Goal: Task Accomplishment & Management: Manage account settings

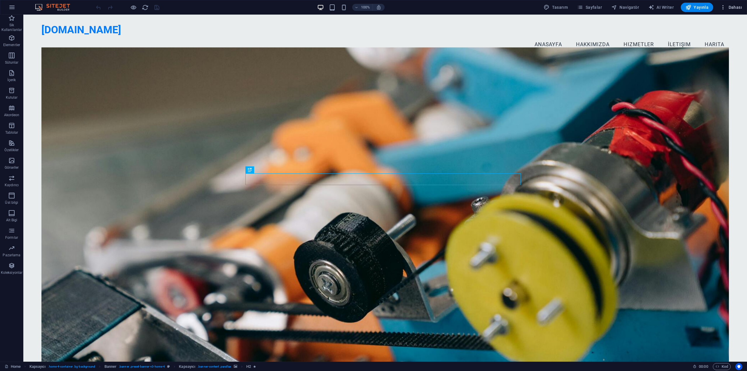
click at [734, 7] on span "Dahası" at bounding box center [731, 7] width 22 height 6
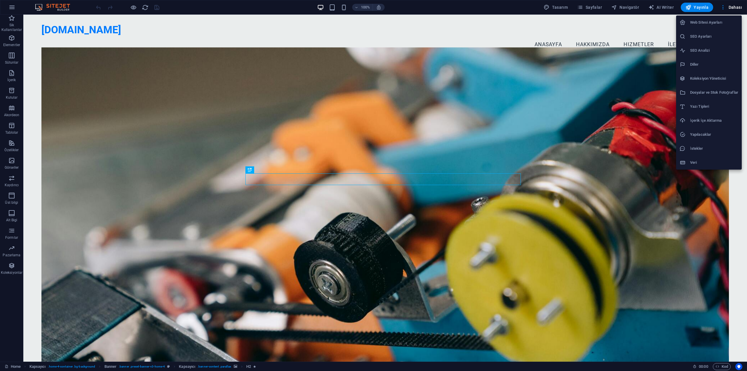
click at [728, 22] on h6 "Web Sitesi Ayarları" at bounding box center [714, 22] width 48 height 7
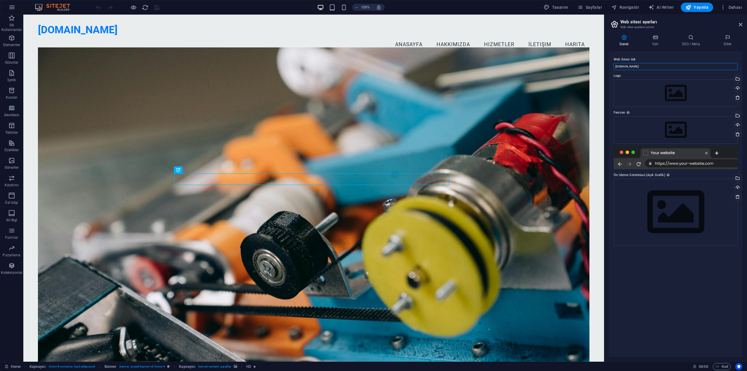
drag, startPoint x: 675, startPoint y: 68, endPoint x: 609, endPoint y: 72, distance: 66.4
click at [609, 72] on div "Genel Veri SEO / Meta Diller Web Sitesi Adı seritsan.com Logo Dosyaları buraya …" at bounding box center [675, 196] width 143 height 332
type input "S"
type input "Şeritsan"
click at [655, 42] on h4 "Veri" at bounding box center [657, 40] width 30 height 12
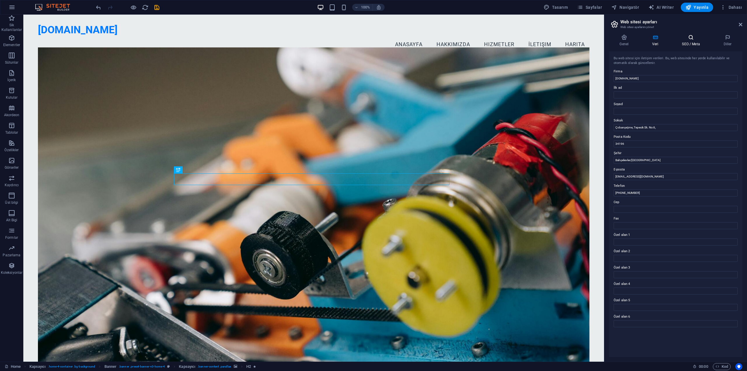
click at [685, 41] on h4 "SEO / Meta" at bounding box center [692, 40] width 41 height 12
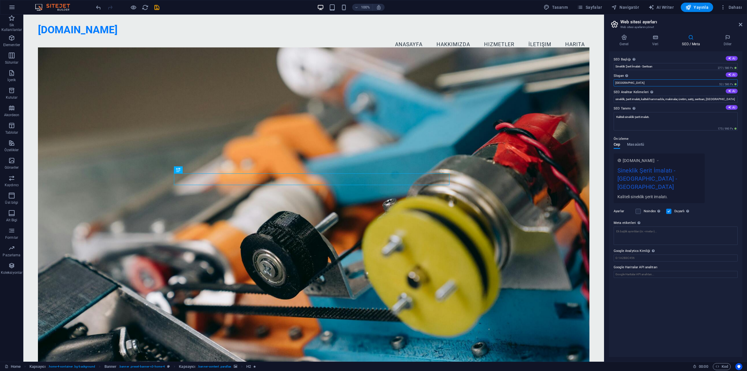
drag, startPoint x: 624, startPoint y: 84, endPoint x: 615, endPoint y: 82, distance: 9.5
click at [615, 82] on input "Berlin" at bounding box center [676, 82] width 124 height 7
click at [639, 80] on input "Berlin" at bounding box center [676, 82] width 124 height 7
drag, startPoint x: 639, startPoint y: 80, endPoint x: 612, endPoint y: 85, distance: 26.9
click at [612, 85] on div "SEO Başlığı Web sitenin başlığı - onu arama motoru sonuçlarında öne çıkan bir ş…" at bounding box center [675, 204] width 133 height 306
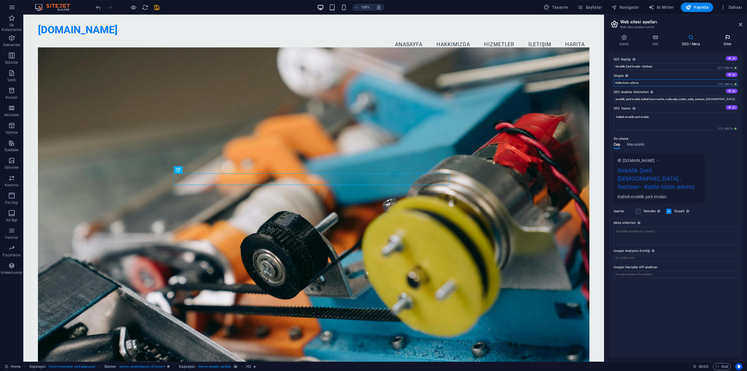
type input "Kalite bizim adımız"
click at [727, 42] on h4 "Diller" at bounding box center [727, 40] width 29 height 12
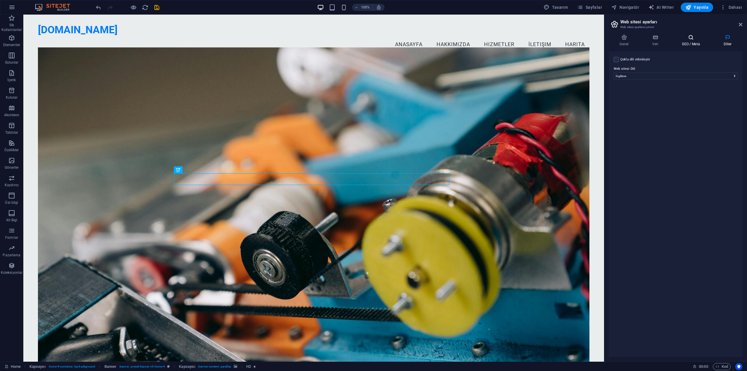
click at [702, 43] on h4 "SEO / Meta" at bounding box center [692, 40] width 41 height 12
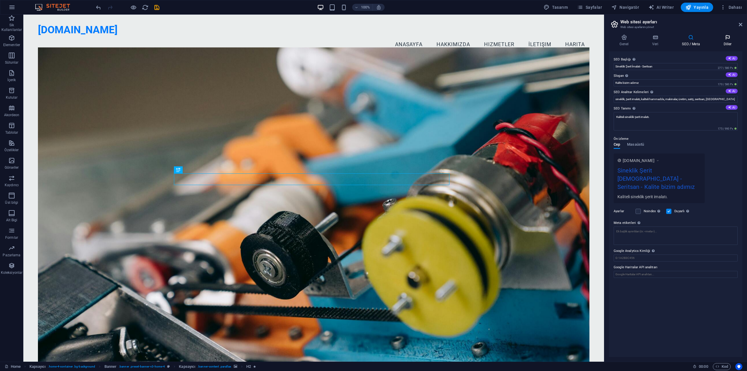
click at [733, 42] on h4 "Diller" at bounding box center [727, 40] width 29 height 12
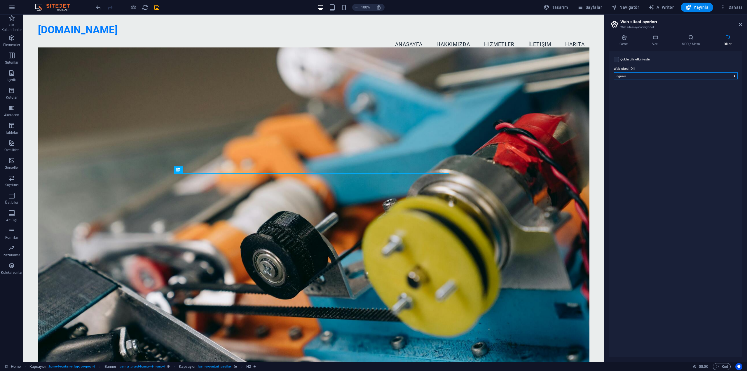
click at [638, 78] on select "Abkhazian Afar Afrikaans Akan Albanian Almanca Amharic Aragonese Arapça Armenia…" at bounding box center [676, 75] width 124 height 7
select select "165"
click at [614, 72] on select "Abkhazian Afar Afrikaans Akan Albanian Almanca Amharic Aragonese Arapça Armenia…" at bounding box center [676, 75] width 124 height 7
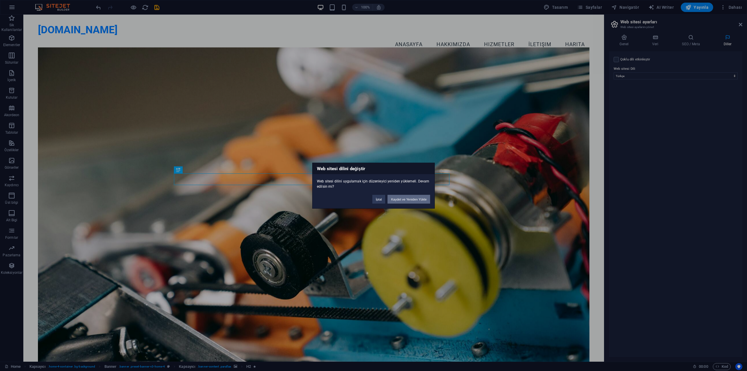
click at [420, 203] on button "Kaydet ve Yeniden Yükle" at bounding box center [409, 199] width 43 height 9
checkbox input "false"
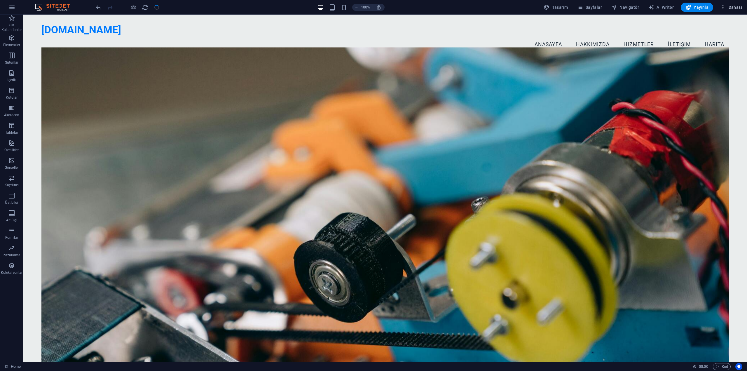
click at [735, 7] on span "Dahası" at bounding box center [731, 7] width 22 height 6
click at [743, 4] on button "Dahası" at bounding box center [731, 7] width 27 height 9
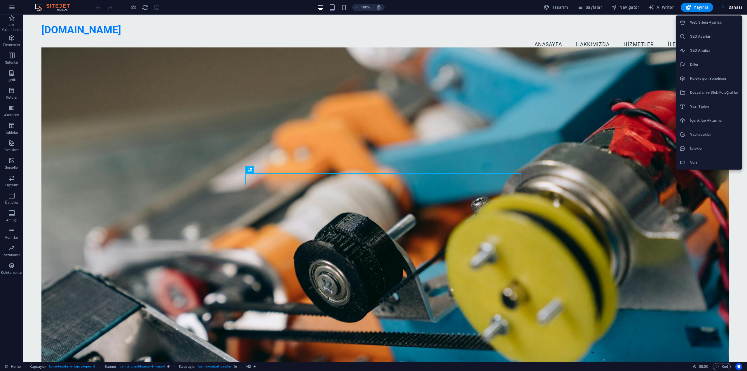
click at [718, 37] on h6 "SEO Ayarları" at bounding box center [714, 36] width 48 height 7
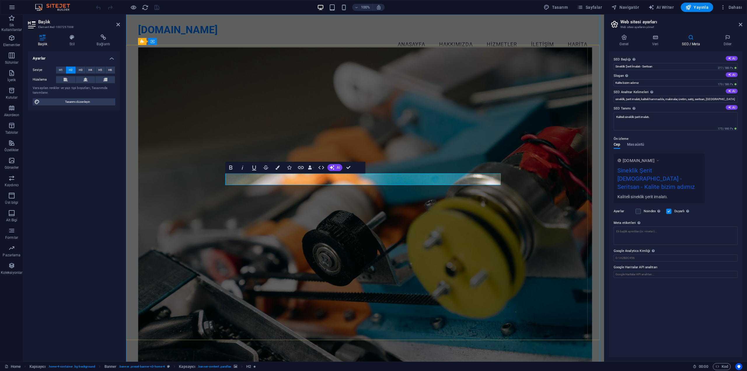
drag, startPoint x: 409, startPoint y: 179, endPoint x: 317, endPoint y: 180, distance: 92.5
click at [79, 39] on icon at bounding box center [72, 37] width 25 height 6
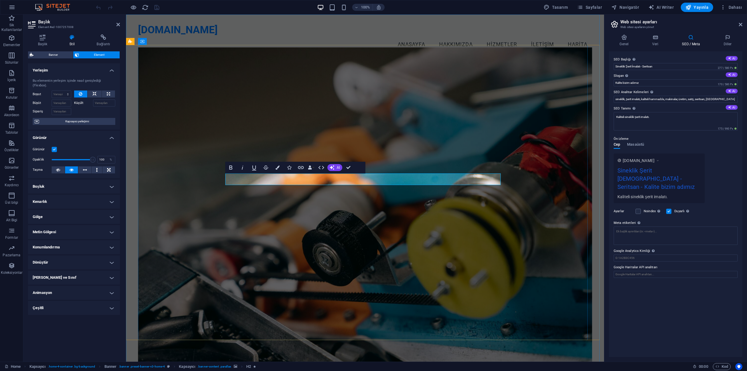
drag, startPoint x: 318, startPoint y: 180, endPoint x: 409, endPoint y: 177, distance: 91.7
click at [414, 135] on figure at bounding box center [365, 205] width 454 height 316
click at [516, 118] on figure at bounding box center [365, 205] width 454 height 316
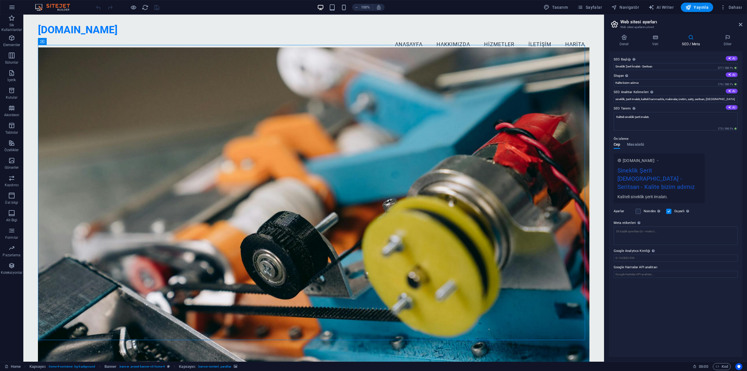
click at [413, 118] on figure at bounding box center [314, 205] width 552 height 316
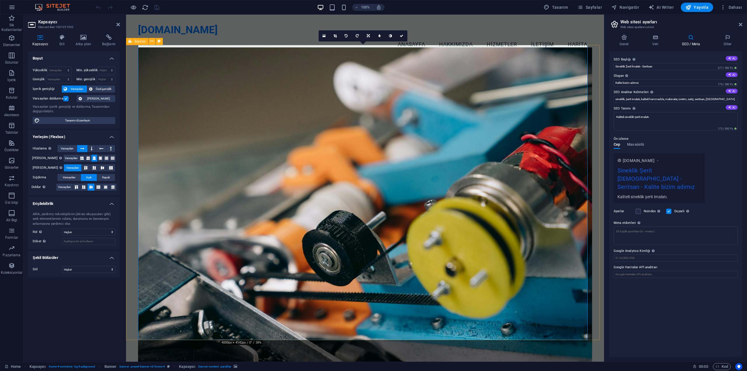
click at [297, 117] on figure at bounding box center [365, 205] width 454 height 316
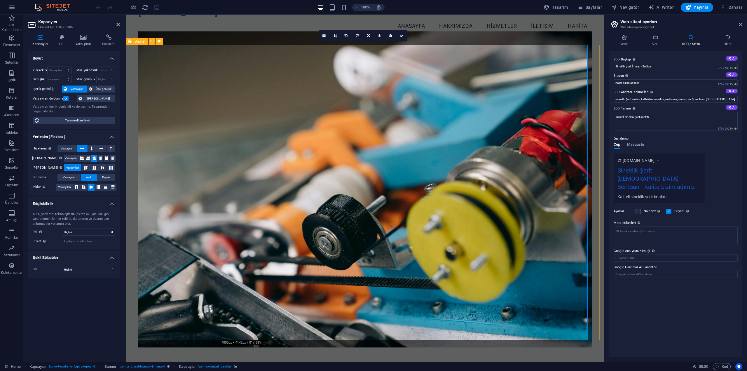
scroll to position [117, 0]
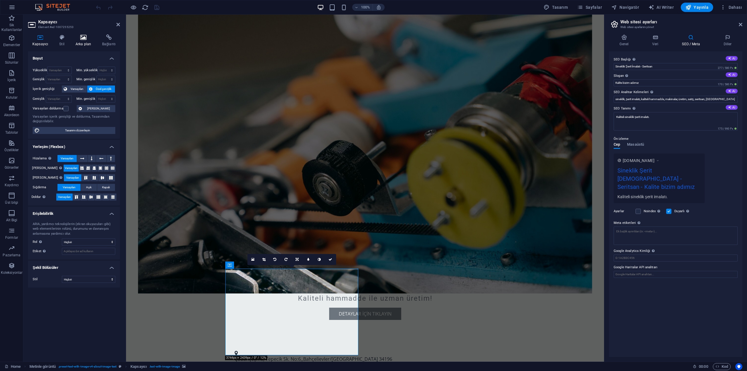
click at [95, 41] on h4 "Arka plan" at bounding box center [84, 40] width 27 height 12
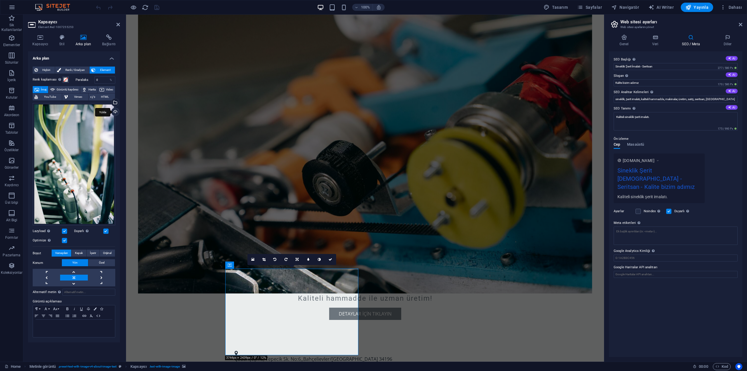
click at [114, 111] on div "Yükle" at bounding box center [114, 112] width 9 height 9
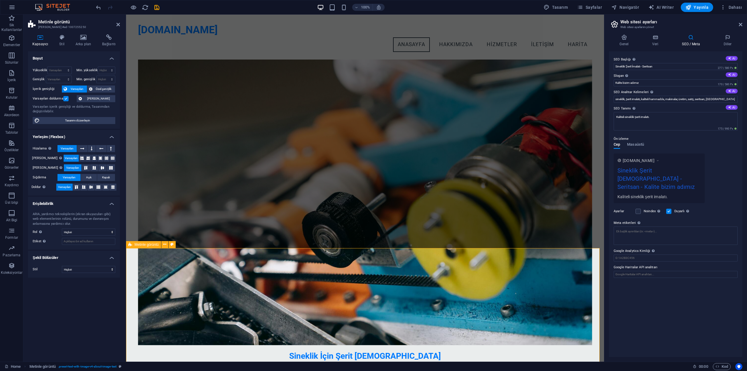
scroll to position [29, 0]
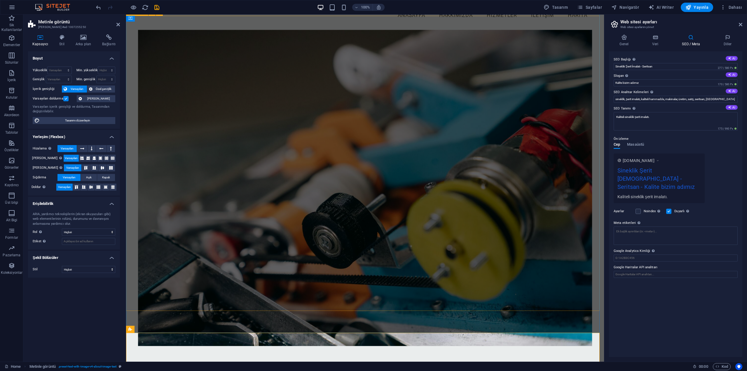
click at [588, 136] on div "Sineklik İçin Şerit İmalatı Kaliteli hammadde ile uzman üretim! Detaylar İçin T…" at bounding box center [365, 230] width 478 height 401
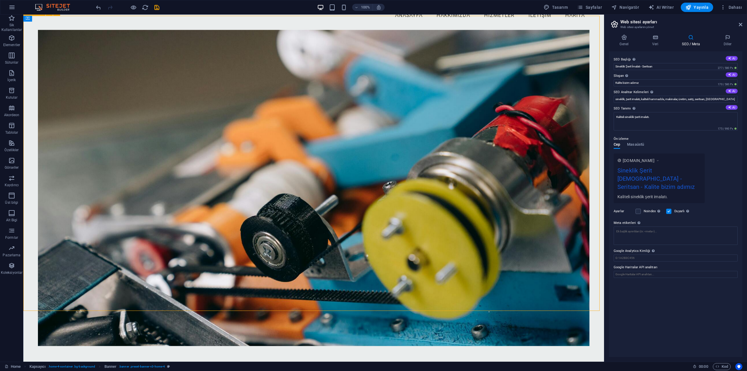
click at [123, 66] on figure at bounding box center [314, 188] width 552 height 316
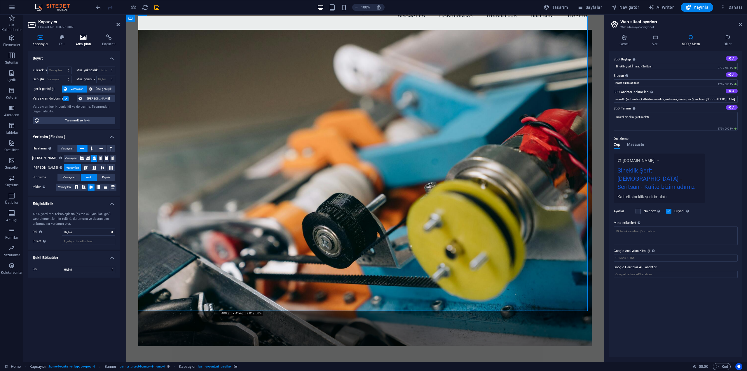
click at [86, 38] on icon at bounding box center [83, 37] width 24 height 6
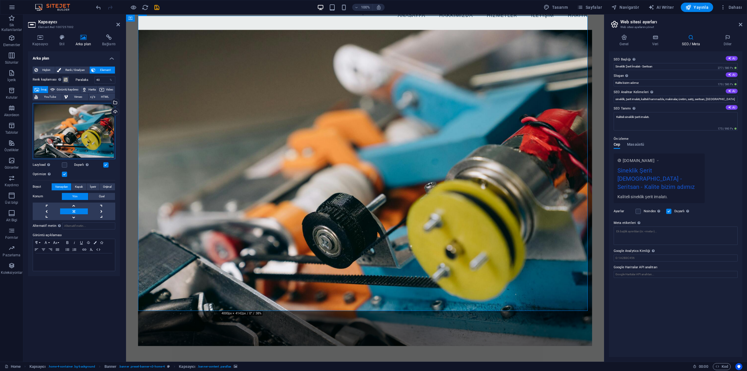
click at [99, 132] on div "Dosyaları buraya sürükleyin, dosyaları seçmek için tıklayın veya Dosyalardan ya…" at bounding box center [74, 131] width 83 height 56
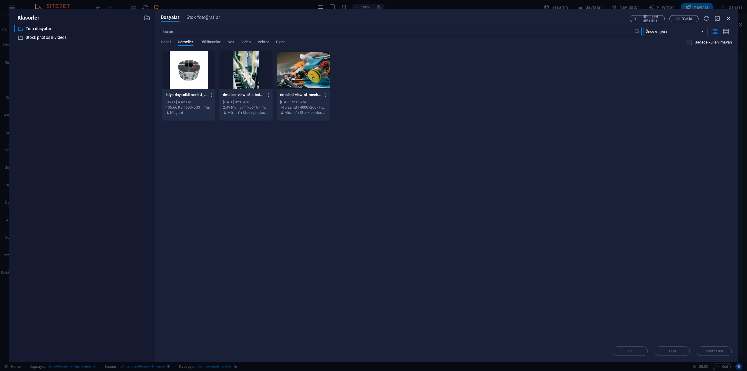
click at [730, 18] on icon "button" at bounding box center [729, 18] width 6 height 6
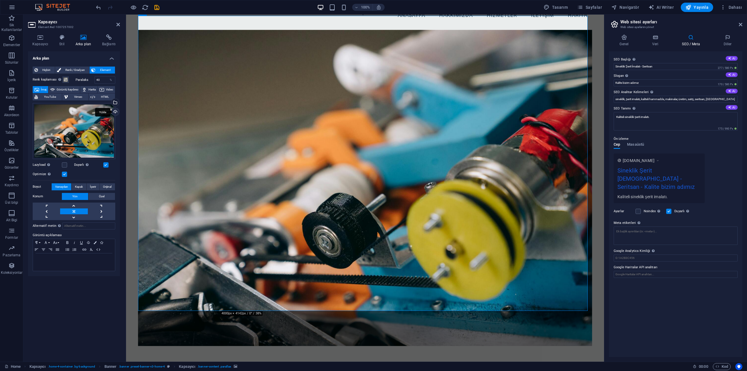
click at [117, 111] on div "Yükle" at bounding box center [114, 112] width 9 height 9
click at [115, 112] on div "Yükle" at bounding box center [114, 112] width 9 height 9
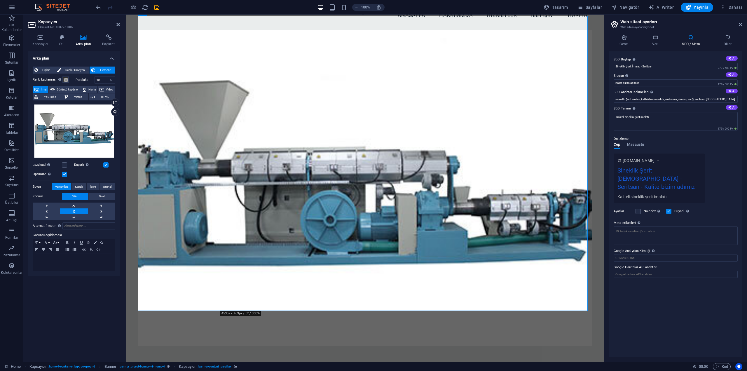
click at [404, 223] on figure at bounding box center [365, 188] width 454 height 316
click at [79, 218] on link at bounding box center [73, 217] width 27 height 6
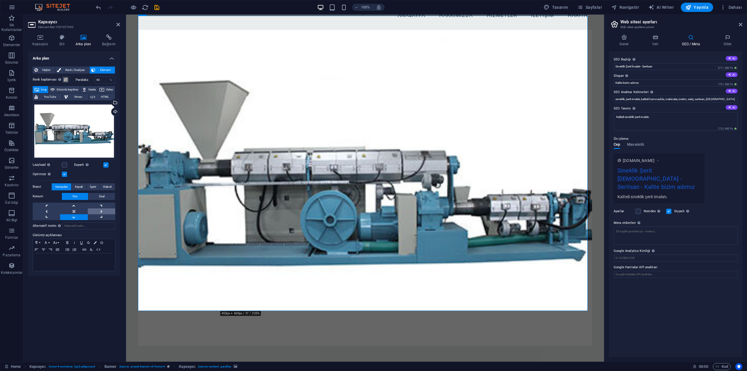
click at [98, 213] on link at bounding box center [101, 211] width 27 height 6
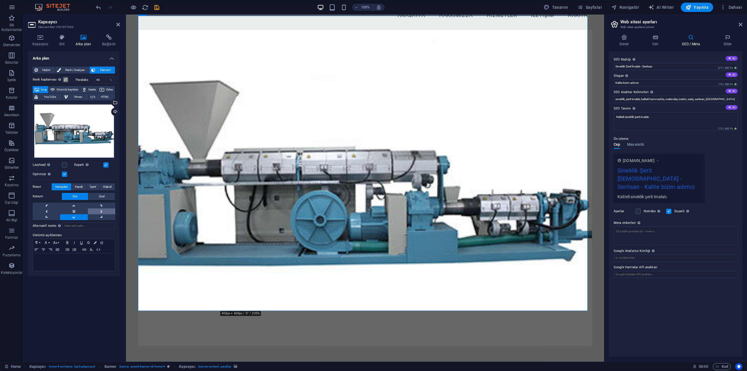
click at [98, 213] on link at bounding box center [101, 211] width 27 height 6
click at [48, 212] on link at bounding box center [46, 211] width 27 height 6
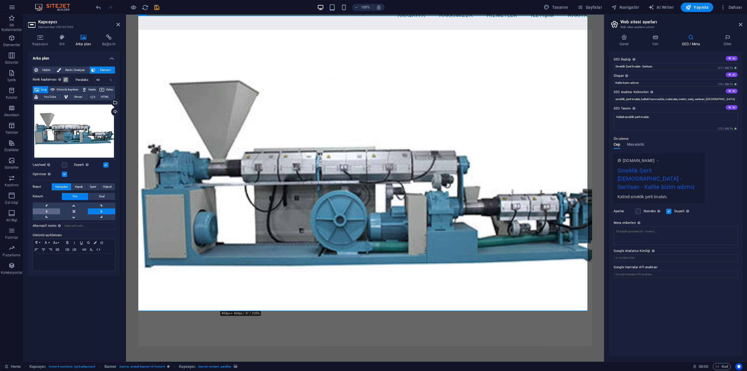
click at [48, 212] on link at bounding box center [46, 211] width 27 height 6
click at [63, 165] on label at bounding box center [64, 164] width 5 height 5
click at [0, 0] on input "Lazyload Sayfa yüklendikten sonra görüntülerin yüklenmesi, sayfa hızını artırır." at bounding box center [0, 0] width 0 height 0
click at [67, 82] on span at bounding box center [65, 79] width 5 height 5
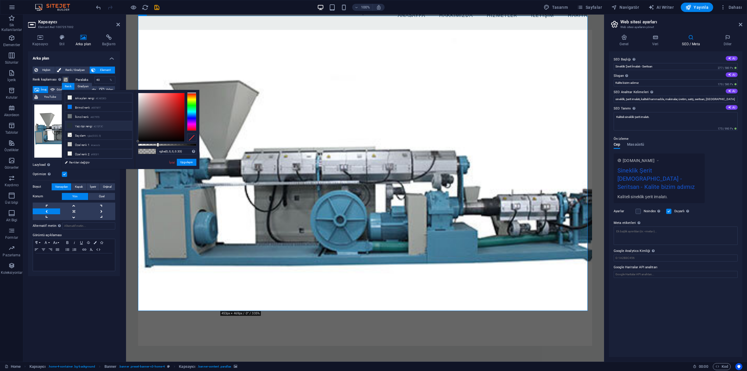
click at [81, 125] on li "Yazı tipi rengi #212F3C" at bounding box center [98, 125] width 67 height 9
click at [83, 116] on li "İkincil renk #6C757D" at bounding box center [98, 116] width 67 height 9
click at [84, 105] on li "Birincil renk #007BFF" at bounding box center [98, 106] width 67 height 9
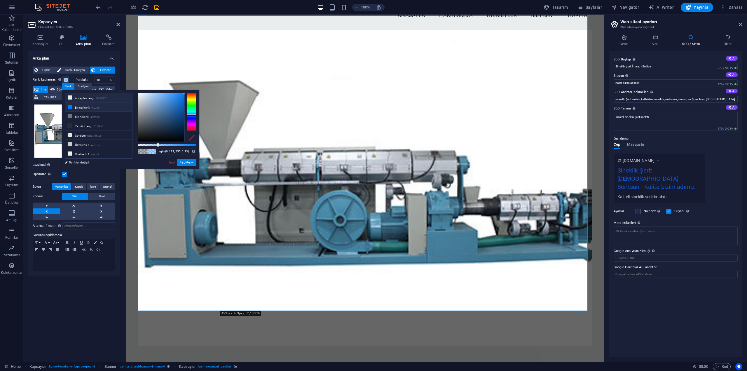
click at [85, 97] on li "Arka plan rengi #EAEDED" at bounding box center [98, 97] width 67 height 9
click at [83, 130] on li "Saydam rgba(0,0,0,.0)" at bounding box center [98, 134] width 67 height 9
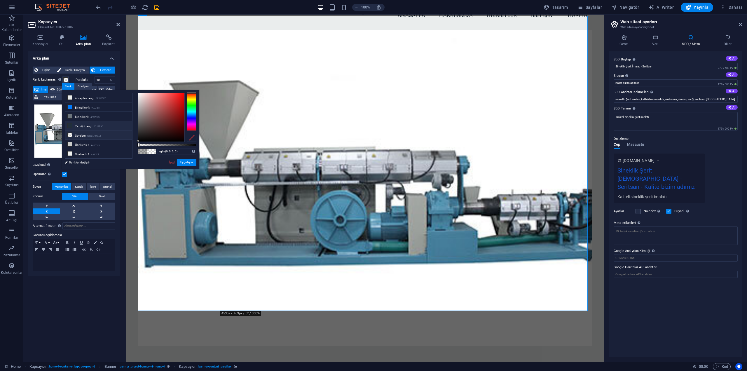
click at [83, 126] on li "Yazı tipi rengi #212F3C" at bounding box center [98, 125] width 67 height 9
click at [88, 116] on li "İkincil renk #6C757D" at bounding box center [98, 116] width 67 height 9
type input "rgba(108, 117, 125, 0)"
click at [192, 164] on button "Uygulayın" at bounding box center [187, 162] width 20 height 7
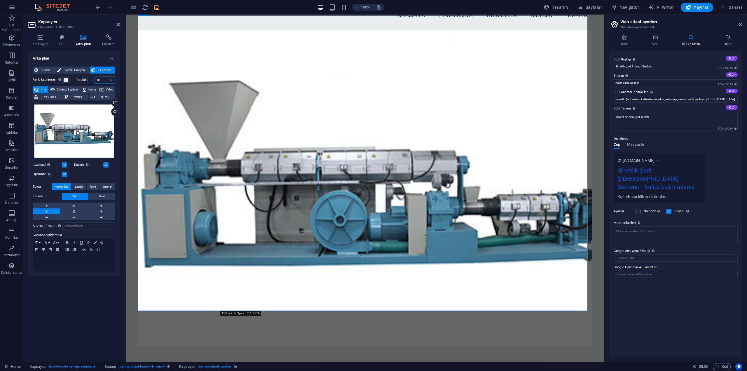
click at [105, 79] on input "40" at bounding box center [105, 79] width 20 height 7
click at [110, 79] on div "%" at bounding box center [111, 79] width 8 height 7
drag, startPoint x: 103, startPoint y: 80, endPoint x: 90, endPoint y: 80, distance: 13.1
click at [90, 80] on div "Paralaks 40 %" at bounding box center [96, 80] width 40 height 8
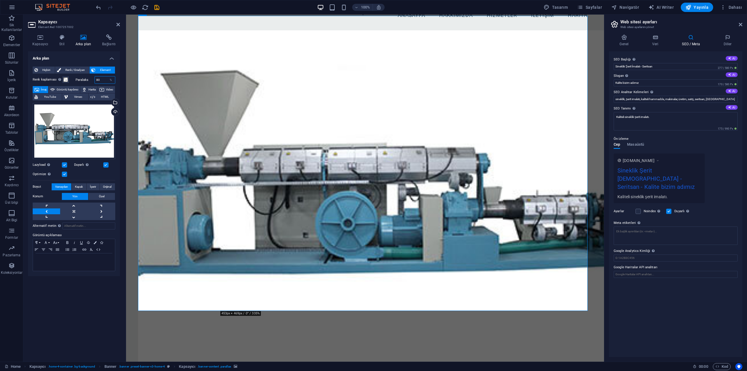
drag, startPoint x: 104, startPoint y: 79, endPoint x: 94, endPoint y: 79, distance: 10.2
click at [94, 79] on div "Paralaks 80 %" at bounding box center [96, 80] width 40 height 8
type input "20"
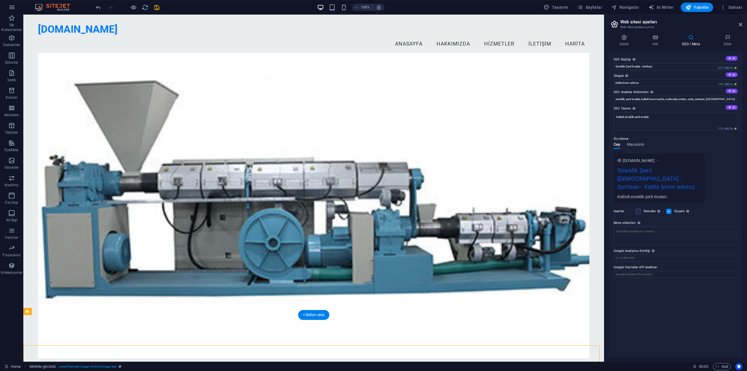
scroll to position [0, 0]
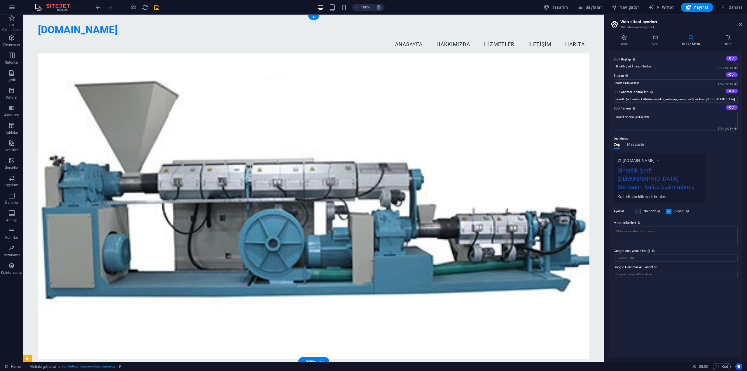
click at [185, 135] on figure at bounding box center [314, 206] width 552 height 306
click at [151, 89] on figure at bounding box center [314, 206] width 552 height 306
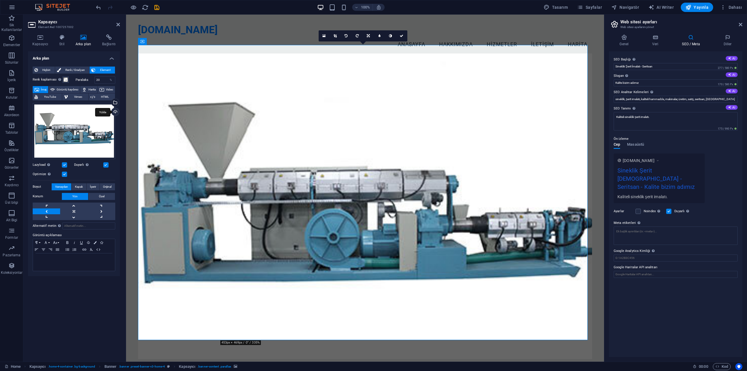
click at [116, 110] on div "Yükle" at bounding box center [114, 112] width 9 height 9
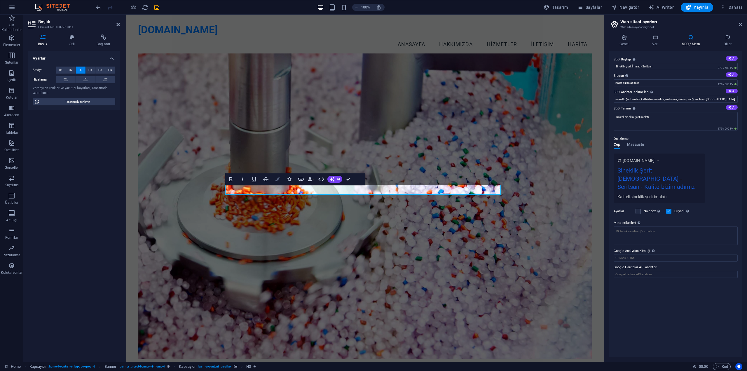
click at [278, 183] on button "Colors" at bounding box center [277, 179] width 11 height 12
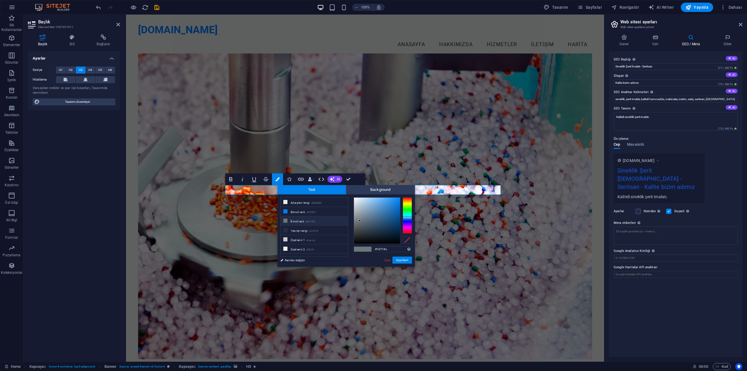
click at [409, 199] on div at bounding box center [407, 215] width 9 height 36
type input "#f35c16"
drag, startPoint x: 388, startPoint y: 203, endPoint x: 395, endPoint y: 199, distance: 7.8
click at [395, 199] on div at bounding box center [377, 221] width 46 height 46
click at [398, 263] on button "Uygulayın" at bounding box center [403, 260] width 20 height 7
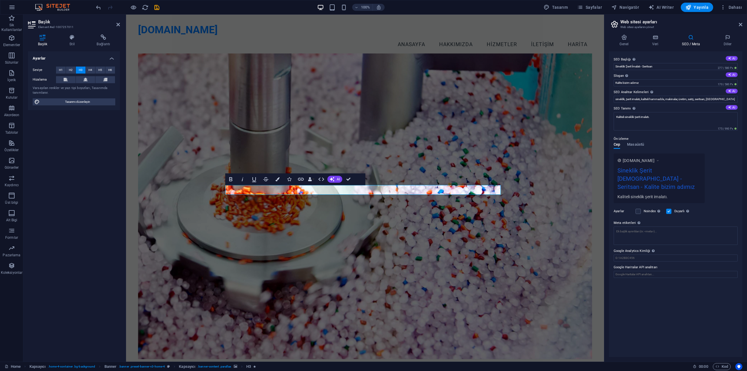
click at [398, 238] on figure at bounding box center [365, 206] width 454 height 306
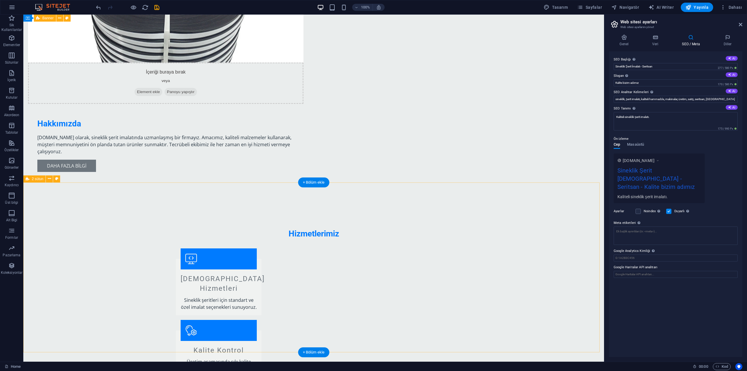
scroll to position [613, 0]
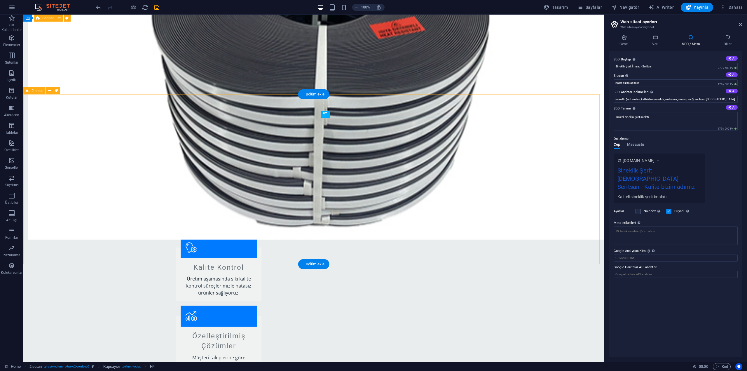
scroll to position [629, 0]
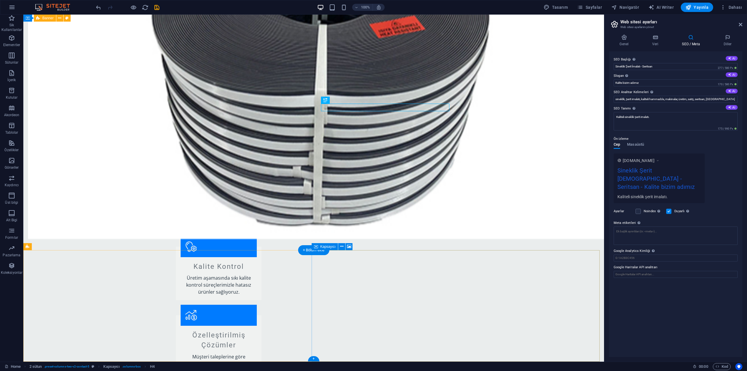
select select "px"
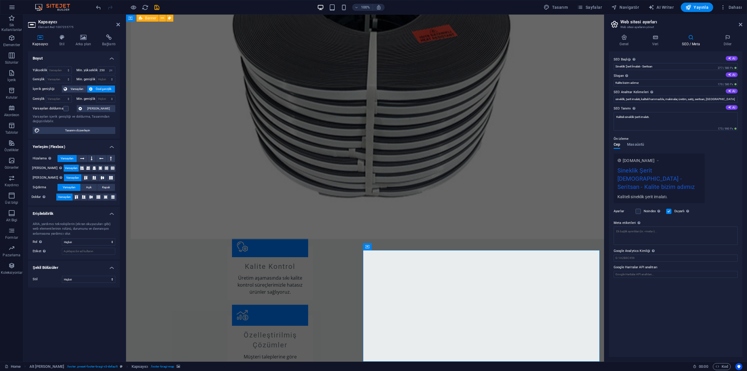
click at [738, 23] on h2 "Web sitesi ayarları" at bounding box center [681, 21] width 122 height 5
click at [741, 24] on icon at bounding box center [741, 24] width 4 height 5
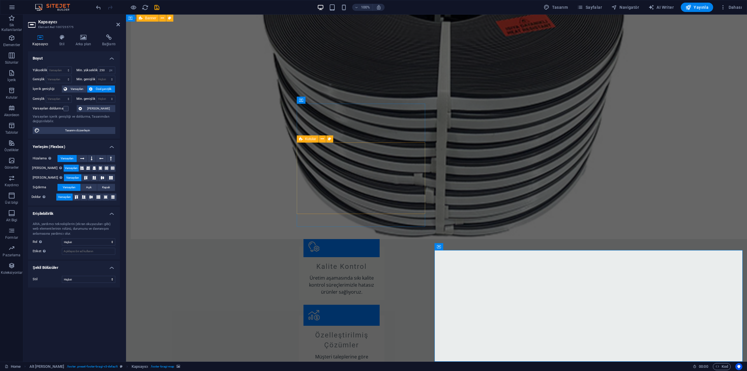
click at [57, 43] on h4 "Stil" at bounding box center [63, 40] width 16 height 12
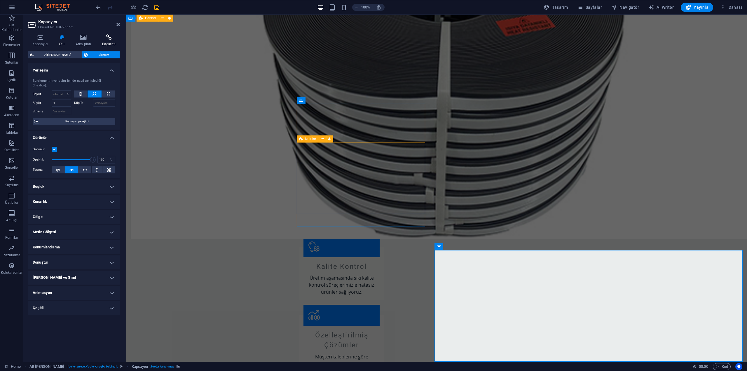
click at [111, 38] on icon at bounding box center [109, 37] width 22 height 6
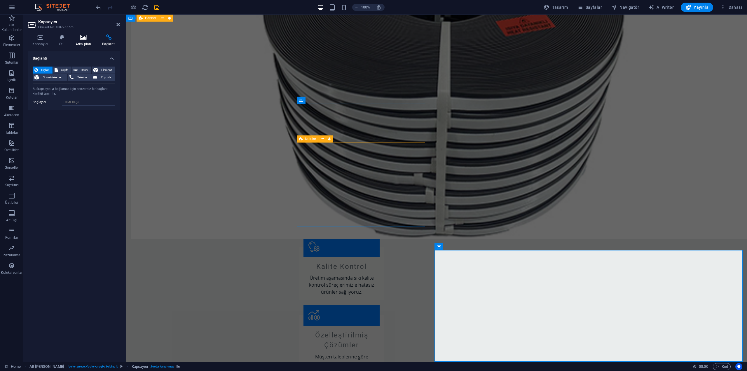
click at [84, 41] on h4 "Arka plan" at bounding box center [84, 40] width 27 height 12
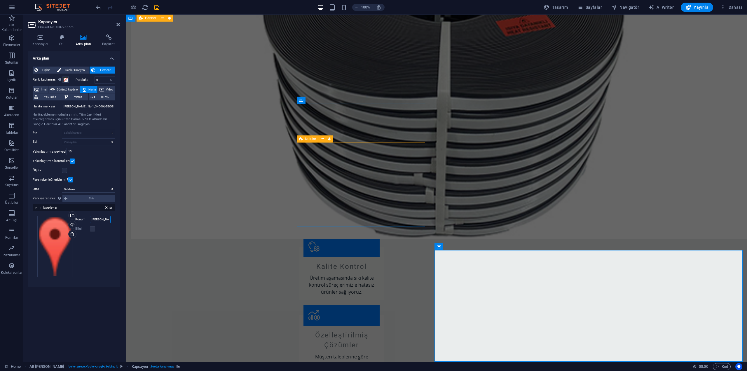
click at [105, 220] on input "Örnek Mah. No:1, 34000 İstanbul" at bounding box center [100, 219] width 21 height 7
drag, startPoint x: 218, startPoint y: 235, endPoint x: 129, endPoint y: 219, distance: 90.3
click at [103, 222] on input "Örnek Mah. No:1, 34000 İstanbul" at bounding box center [100, 219] width 21 height 7
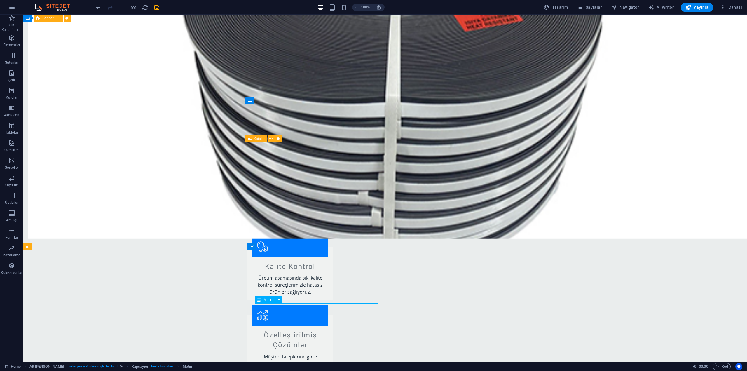
drag, startPoint x: 266, startPoint y: 314, endPoint x: 339, endPoint y: 313, distance: 73.0
drag, startPoint x: 255, startPoint y: 307, endPoint x: 317, endPoint y: 316, distance: 62.5
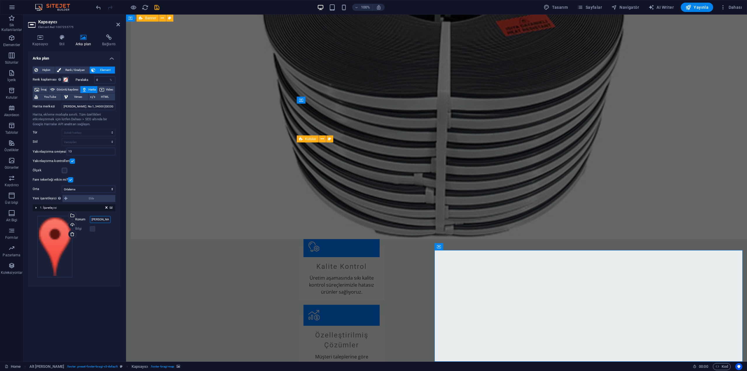
click at [106, 218] on input "Örnek Mah. No:1, 34000 İstanbul" at bounding box center [100, 219] width 21 height 7
paste input "Plise Sineklik Pvc Bantlı Şerit sinekliğin tülüne yapıştırılarak tül ile alümin…"
click at [103, 220] on input "Plise Sineklik Pvc Bantlı Şerit sinekliğin tülüne yapıştırılarak tül ile alümin…" at bounding box center [100, 219] width 21 height 7
click at [92, 219] on input "Plise Sineklik Pvc Bantlı Şerit sinekliğin tülüne yapıştırılarak tül ile alümin…" at bounding box center [100, 219] width 21 height 7
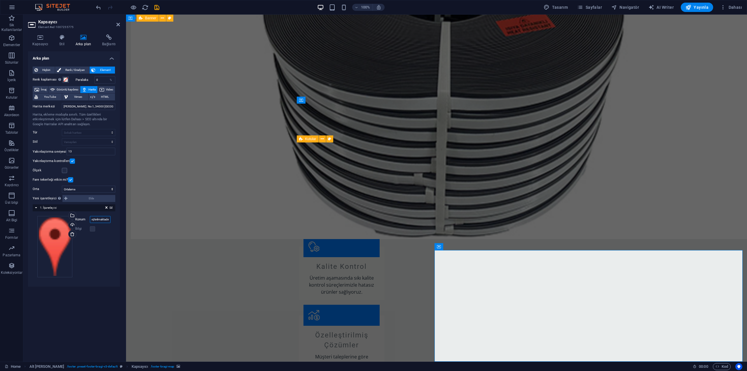
click at [99, 220] on input "Plise Sineklik Pvc Bantlı Şerit sinekliğin tülüne yapıştırılarak tül ile alümin…" at bounding box center [100, 219] width 21 height 7
type input "istanbul"
drag, startPoint x: 113, startPoint y: 105, endPoint x: 57, endPoint y: 106, distance: 56.0
click at [57, 106] on div "Harita merkezi Örnek Mah. No:1, 34000 İstanbul" at bounding box center [74, 106] width 83 height 7
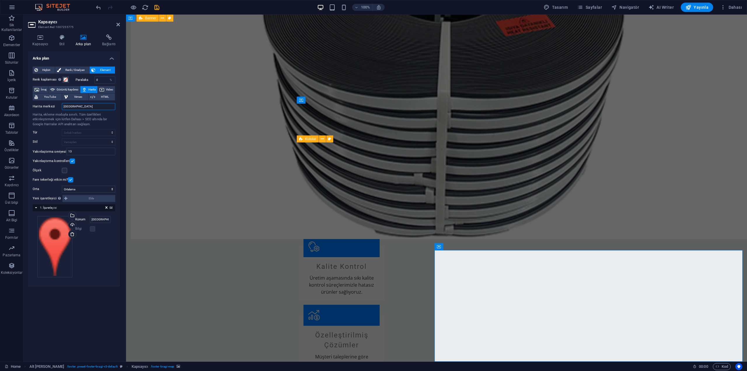
drag, startPoint x: 79, startPoint y: 107, endPoint x: 53, endPoint y: 107, distance: 26.8
click at [53, 107] on div "Harita merkezi İstanbul" at bounding box center [74, 106] width 83 height 7
paste input "Plise Sineklik Pvc Bantlı Şerit sinekliğin tülüne yapıştırılarak tül ile alümin…"
click at [84, 107] on input "Plise Sineklik Pvc Bantlı Şerit sinekliğin tülüne yapıştırılarak tül ile alümin…" at bounding box center [88, 106] width 53 height 7
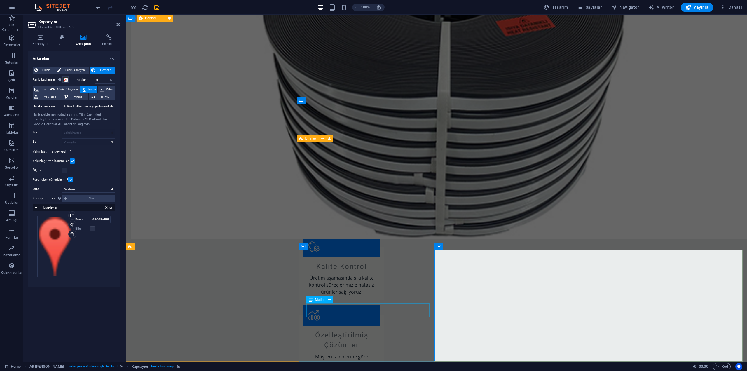
type input "Plise Sineklik Pvc Bantlı Şerit sinekliğin tülüne yapıştırılarak tül ile alümin…"
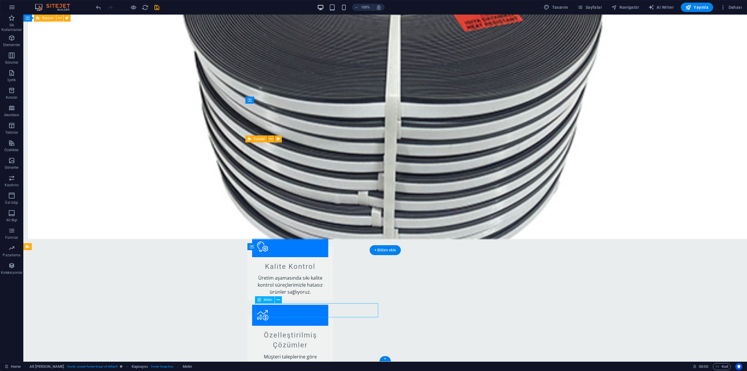
drag, startPoint x: 319, startPoint y: 313, endPoint x: 304, endPoint y: 313, distance: 15.5
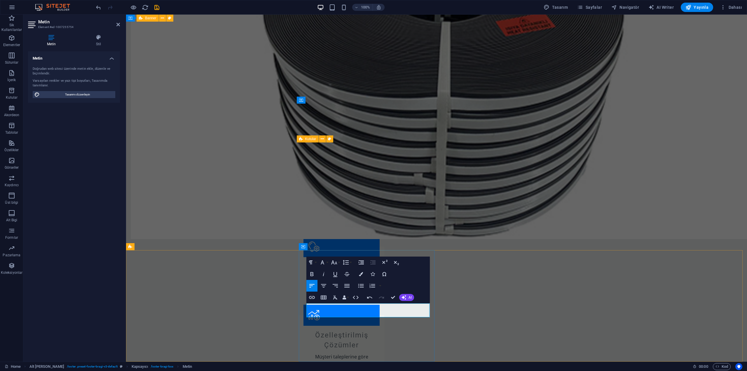
copy div "Çobançeşme, Tepecik Sk. No:6, 34196"
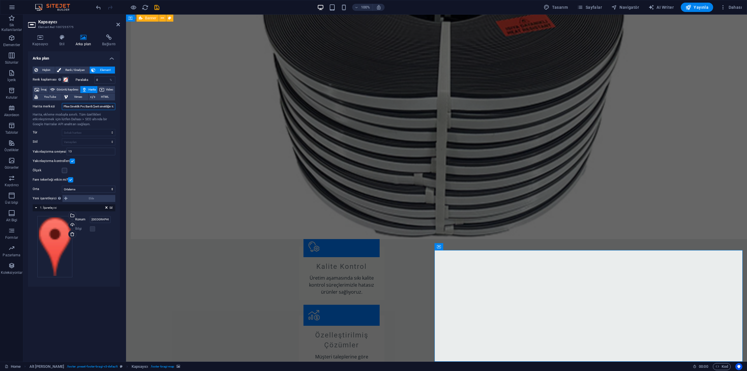
click at [87, 106] on input "Plise Sineklik Pvc Bantlı Şerit sinekliğin tülüne yapıştırılarak tül ile alümin…" at bounding box center [88, 106] width 53 height 7
paste input "Çobançeşme, Tepecik Sk. No:6, 34196 Bahçelievler/İstanbul"
click at [75, 107] on input "Çobançeşme, Tepecik Sk. No:6, 34196 Bahçelievler/İstanbul" at bounding box center [88, 106] width 53 height 7
click at [81, 106] on input "Çobançeşme, Tepecik Sk. No:6, 34196 Bahçelievler/İstanbul" at bounding box center [88, 106] width 53 height 7
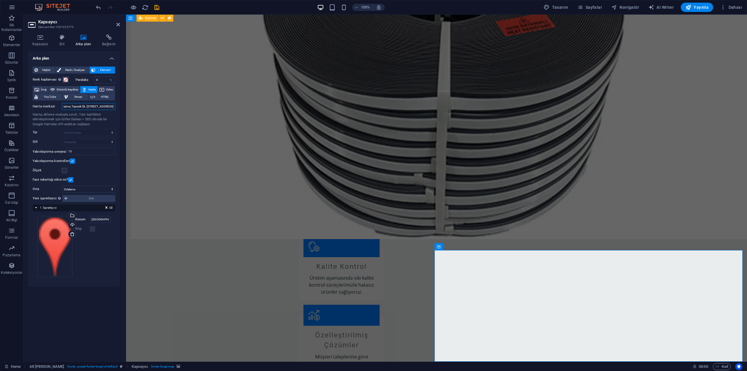
scroll to position [0, 28]
drag, startPoint x: 86, startPoint y: 105, endPoint x: 76, endPoint y: 106, distance: 9.9
click at [76, 106] on input "Çobançeşme, Tepecik Sk. No:6, 34196 Bahçelievler/İstanbul" at bounding box center [88, 106] width 53 height 7
type input "Çobançeşme, Tepecik Sk. No:6,Bahçelievler/İstanbul"
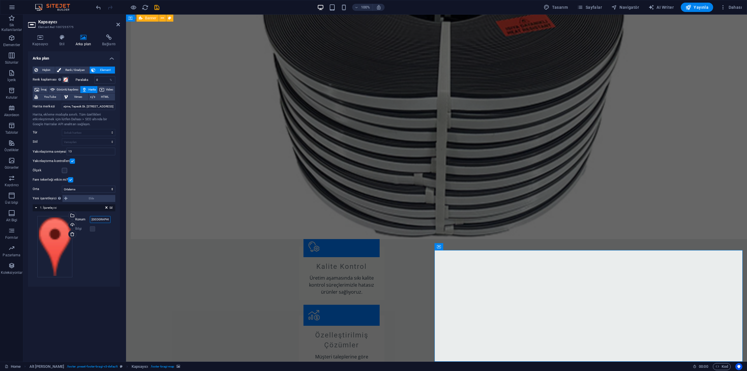
scroll to position [0, 0]
drag, startPoint x: 105, startPoint y: 219, endPoint x: 86, endPoint y: 217, distance: 19.3
click at [86, 217] on div "Konum istanbul" at bounding box center [92, 219] width 35 height 7
paste input "Çobançeşme, Tepecik Sk. No:6, 34196 Bahçelievler/İstanbul"
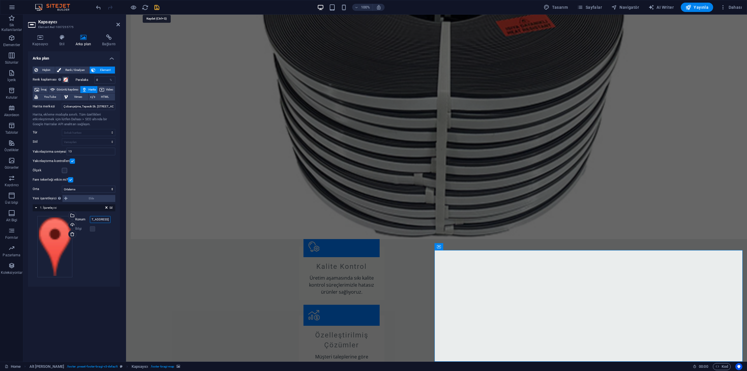
type input "Çobançeşme, Tepecik Sk. No:6, 34196 Bahçelievler/İstanbul"
click at [157, 7] on icon "save" at bounding box center [157, 7] width 7 height 7
checkbox input "false"
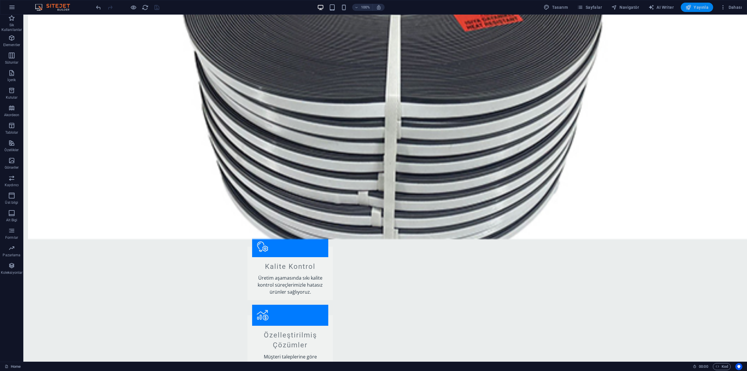
click at [694, 6] on span "Yayınla" at bounding box center [697, 7] width 23 height 6
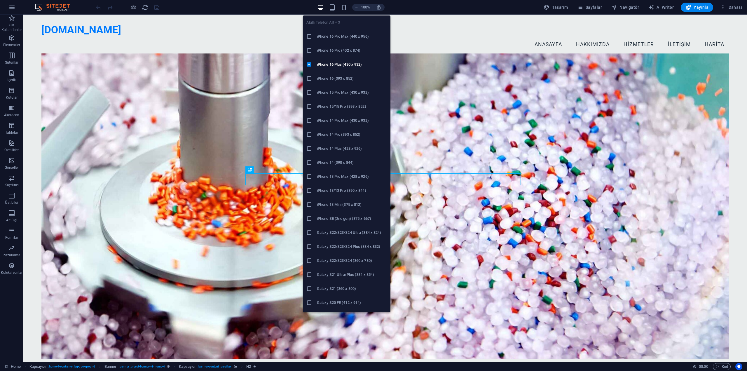
click at [346, 11] on div "Akıllı Telefon Alt + 3 iPhone 16 Pro Max (440 x 956) iPhone 16 Pro (402 x 874) …" at bounding box center [347, 161] width 88 height 301
click at [346, 8] on icon "button" at bounding box center [344, 7] width 7 height 7
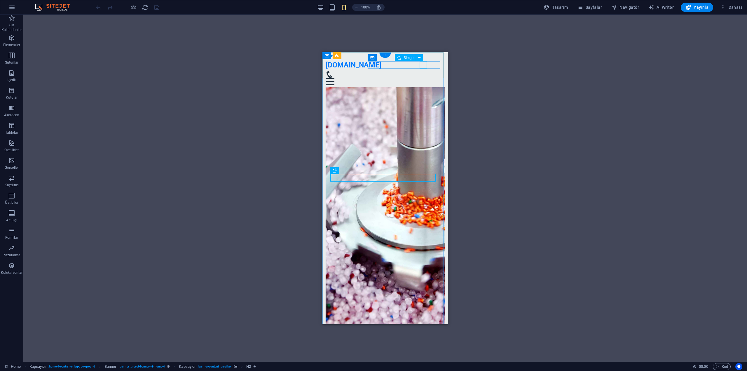
click at [425, 70] on figure at bounding box center [383, 73] width 115 height 7
select select "xMidYMid"
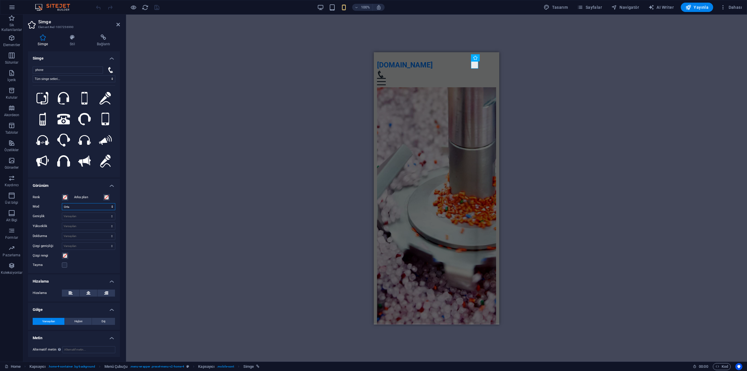
click at [88, 207] on select "Ölçek [PERSON_NAME] Sağ" at bounding box center [88, 206] width 53 height 7
click at [48, 67] on input "phone" at bounding box center [68, 69] width 70 height 7
click at [73, 40] on icon at bounding box center [72, 37] width 25 height 6
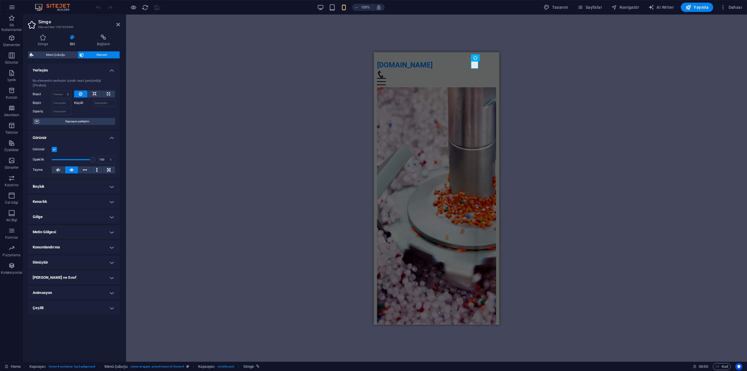
click at [56, 147] on label at bounding box center [54, 149] width 5 height 5
click at [0, 0] on input "Görünür" at bounding box center [0, 0] width 0 height 0
click at [56, 147] on label at bounding box center [54, 149] width 5 height 5
click at [0, 0] on input "Görünür" at bounding box center [0, 0] width 0 height 0
click at [107, 36] on icon at bounding box center [103, 37] width 33 height 6
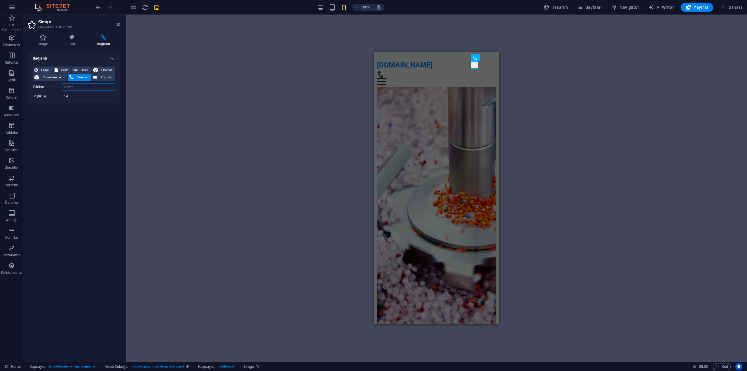
click at [76, 87] on input "Telefon" at bounding box center [88, 86] width 53 height 7
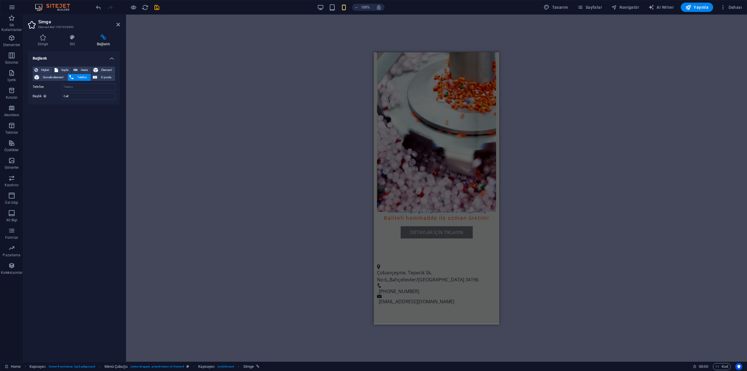
scroll to position [146, 0]
click at [84, 89] on input "Telefon" at bounding box center [88, 86] width 53 height 7
type input "t"
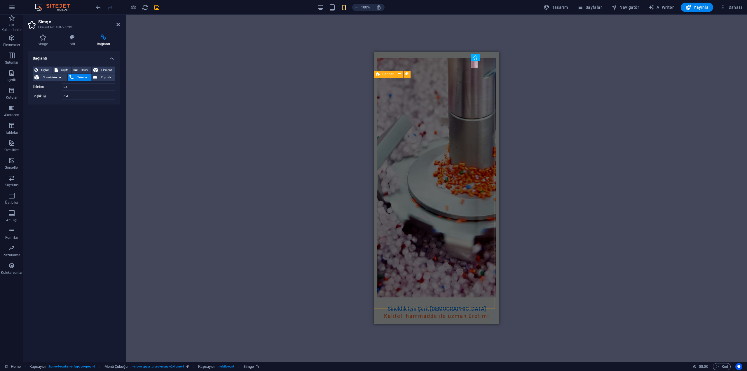
scroll to position [88, 0]
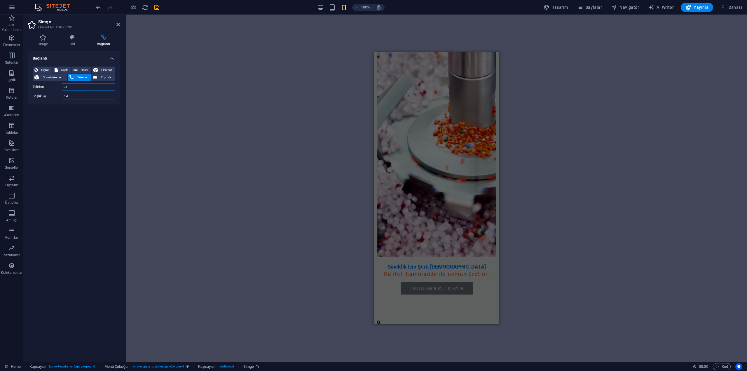
click at [98, 87] on input "05" at bounding box center [88, 86] width 53 height 7
click at [87, 88] on input "0543209" at bounding box center [88, 86] width 53 height 7
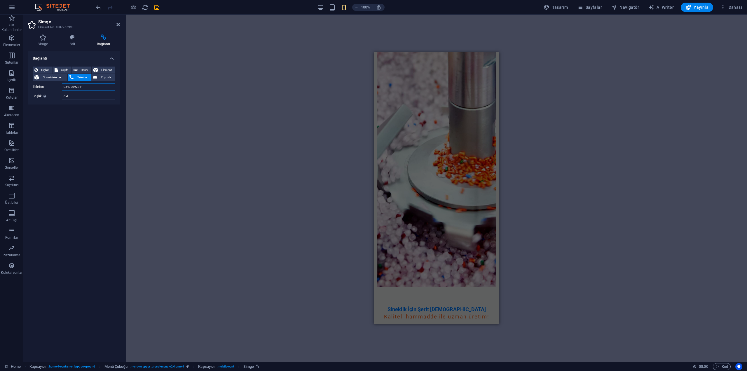
scroll to position [0, 0]
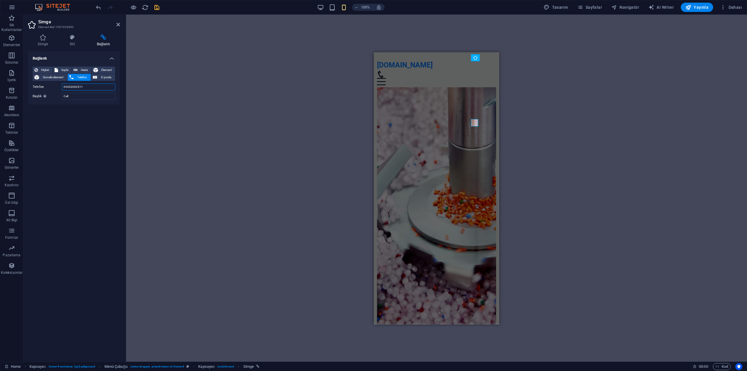
type input "05432092311"
click at [157, 7] on icon "save" at bounding box center [157, 7] width 7 height 7
checkbox input "false"
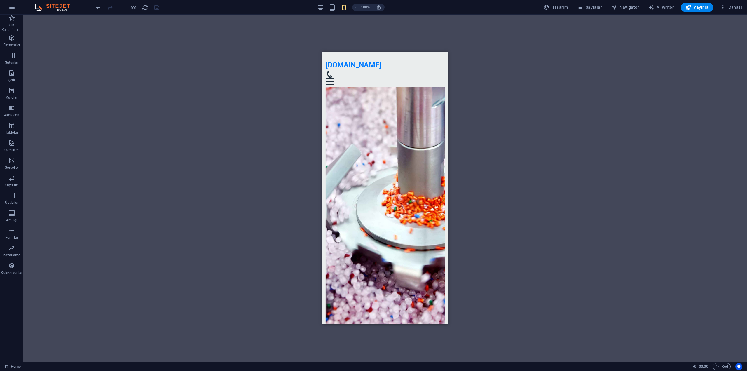
click at [710, 2] on div "100% Tasarım Sayfalar Navigatör AI Writer Yayınla Dahası" at bounding box center [373, 7] width 747 height 14
click at [698, 11] on button "Yayınla" at bounding box center [697, 7] width 32 height 9
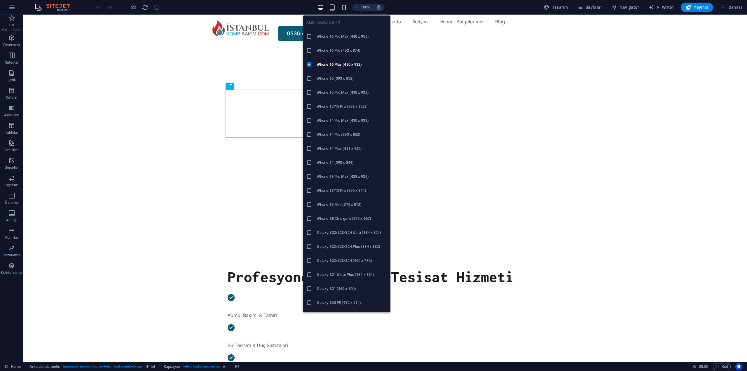
click at [347, 9] on icon "button" at bounding box center [344, 7] width 7 height 7
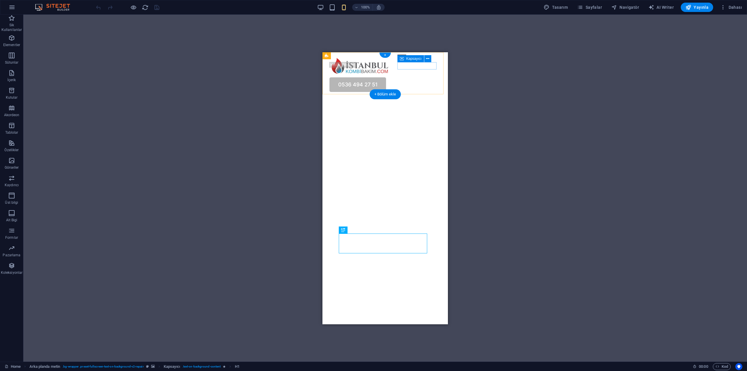
click at [413, 62] on div "Menu" at bounding box center [384, 57] width 111 height 7
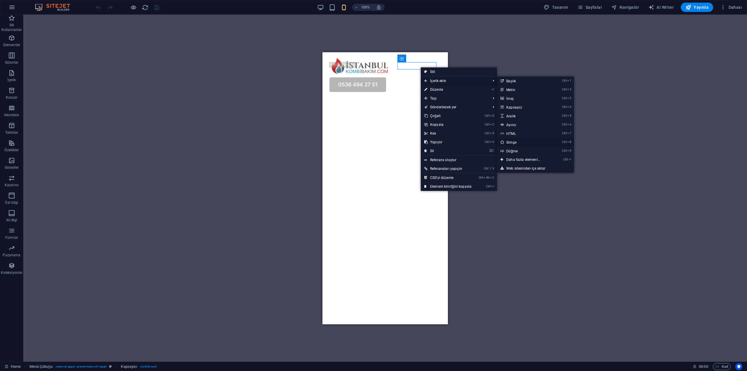
click at [526, 144] on link "Ctrl 8 Simge" at bounding box center [524, 142] width 55 height 9
select select "xMidYMid"
select select "px"
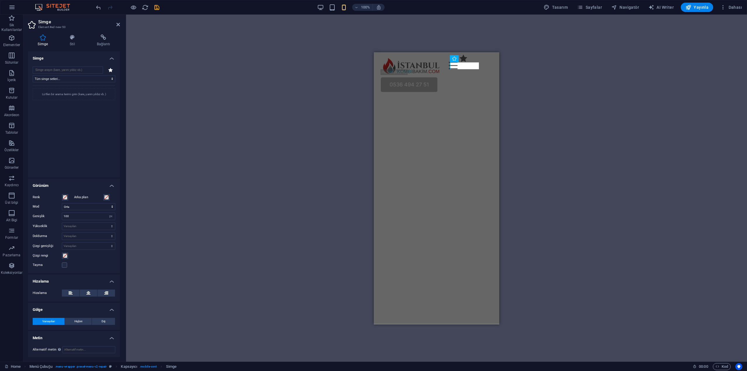
click at [108, 70] on icon at bounding box center [110, 70] width 5 height 4
click at [88, 71] on input "search" at bounding box center [68, 70] width 70 height 7
click at [98, 80] on select "Tüm simge setleri... IcoFont Ionicons FontAwesome Brands FontAwesome Duotone Fo…" at bounding box center [74, 78] width 83 height 7
click at [80, 78] on select "Tüm simge setleri... IcoFont Ionicons FontAwesome Brands FontAwesome Duotone Fo…" at bounding box center [74, 77] width 83 height 7
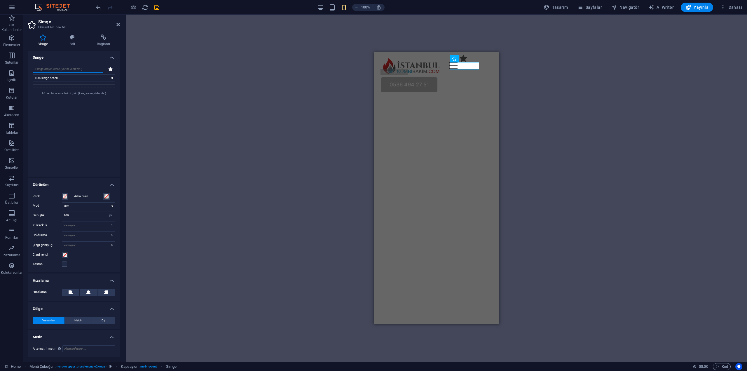
click at [68, 69] on input "search" at bounding box center [68, 69] width 70 height 7
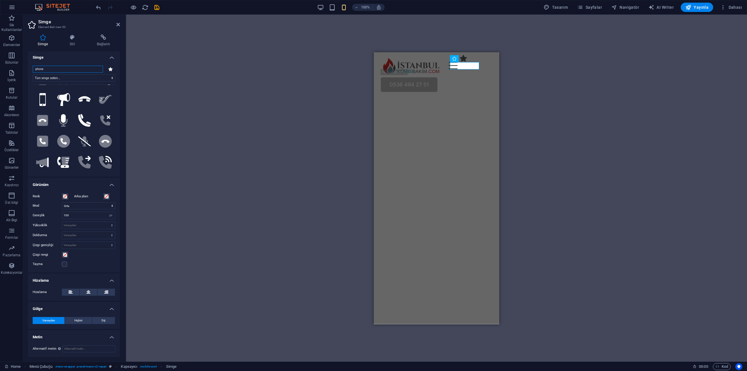
scroll to position [146, 0]
type input "phone"
click at [82, 113] on icon ".fa-secondary{opacity:.4}" at bounding box center [84, 119] width 13 height 13
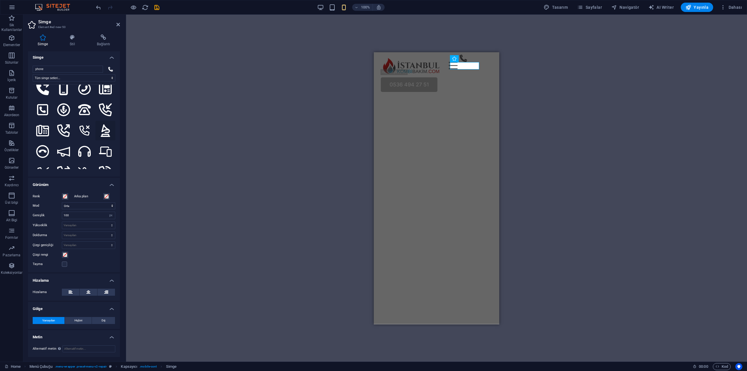
scroll to position [554, 0]
click at [61, 165] on icon at bounding box center [63, 171] width 13 height 13
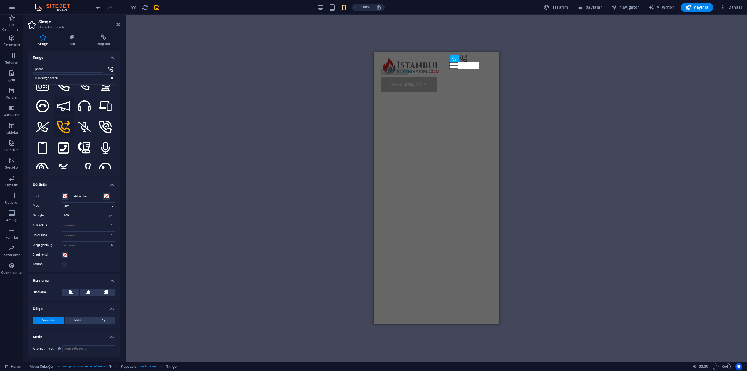
scroll to position [613, 0]
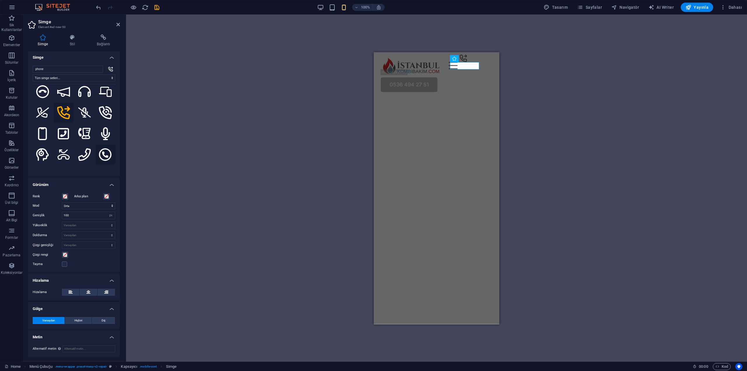
click at [99, 148] on icon at bounding box center [105, 154] width 13 height 13
click at [78, 148] on icon at bounding box center [84, 154] width 13 height 13
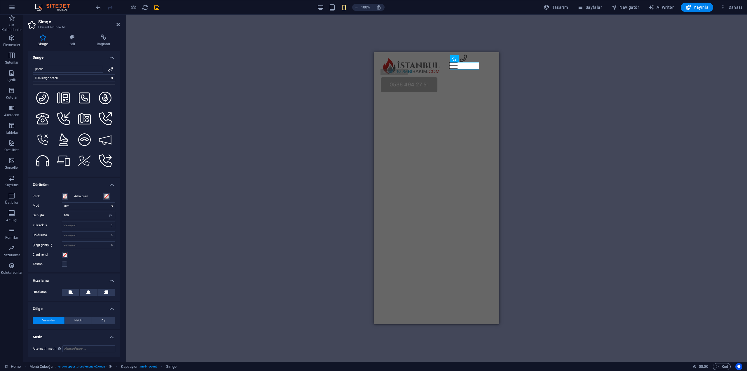
scroll to position [759, 0]
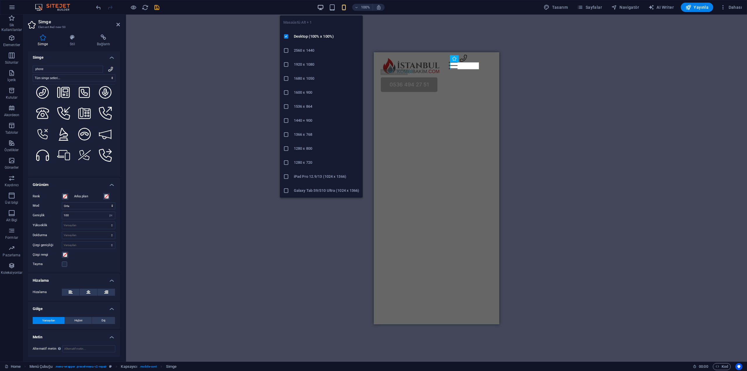
click at [322, 5] on icon "button" at bounding box center [320, 7] width 7 height 7
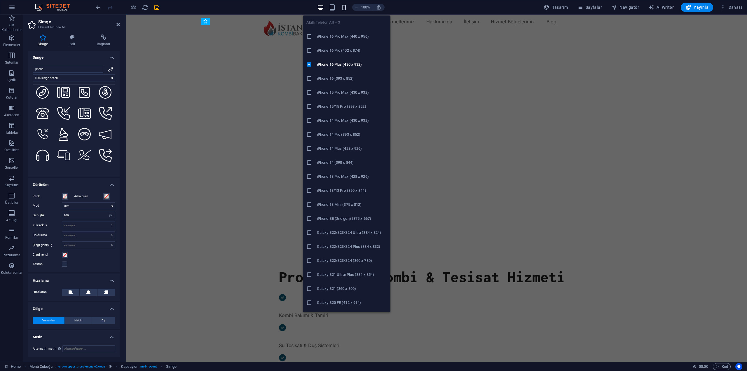
click at [346, 10] on icon "button" at bounding box center [344, 7] width 7 height 7
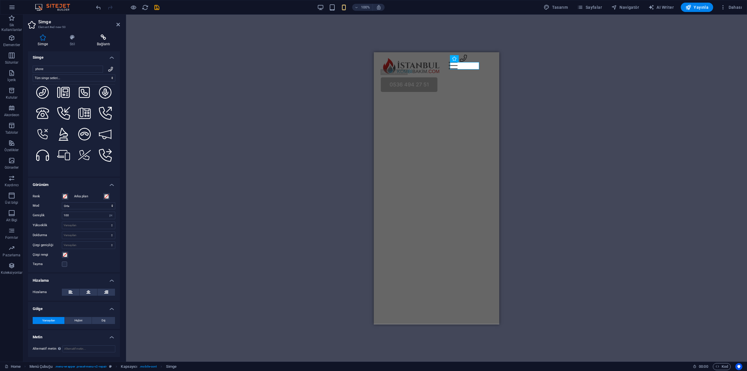
click at [98, 36] on icon at bounding box center [103, 37] width 33 height 6
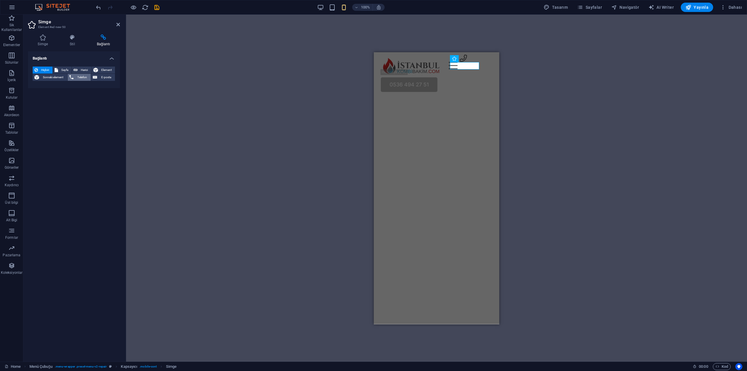
click at [83, 79] on span "Telefon" at bounding box center [82, 77] width 14 height 7
click at [83, 86] on input "Telefon" at bounding box center [88, 86] width 53 height 7
click at [78, 85] on input "Telefon" at bounding box center [88, 86] width 53 height 7
click at [79, 97] on input "Başlık Ek bağlantı tanımının bağlantı metniyle aynı olmaması gerekir. Başlık, g…" at bounding box center [88, 96] width 53 height 7
type input "call"
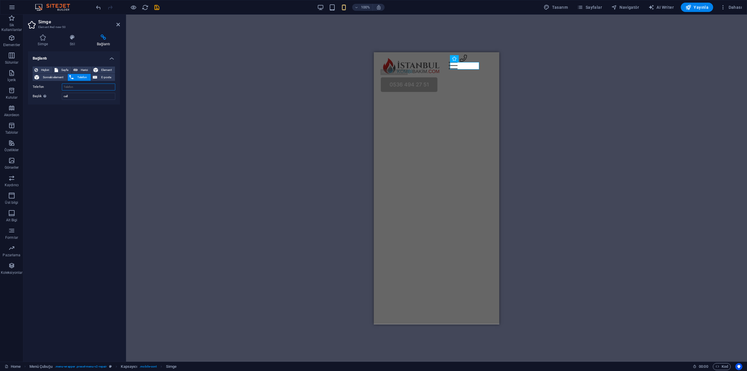
click at [84, 85] on input "Telefon" at bounding box center [88, 86] width 53 height 7
type input "05364942751"
click at [44, 40] on icon at bounding box center [43, 37] width 30 height 6
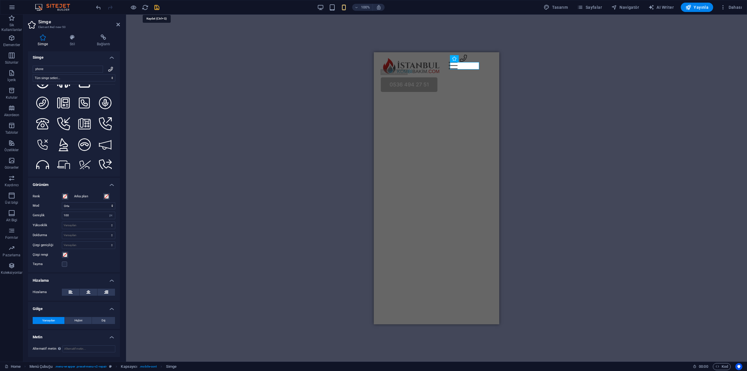
click at [156, 7] on icon "save" at bounding box center [157, 7] width 7 height 7
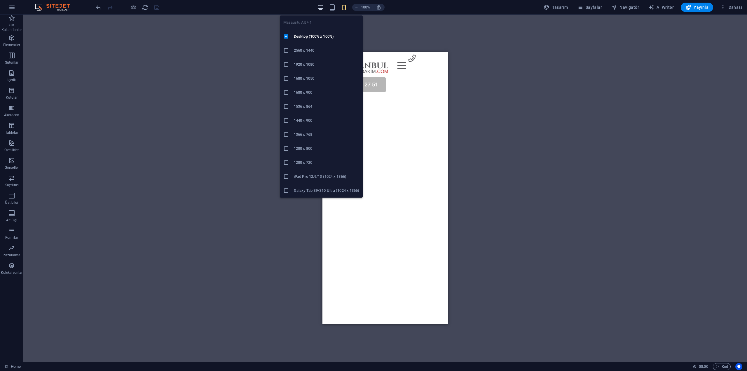
click at [320, 8] on icon "button" at bounding box center [320, 7] width 7 height 7
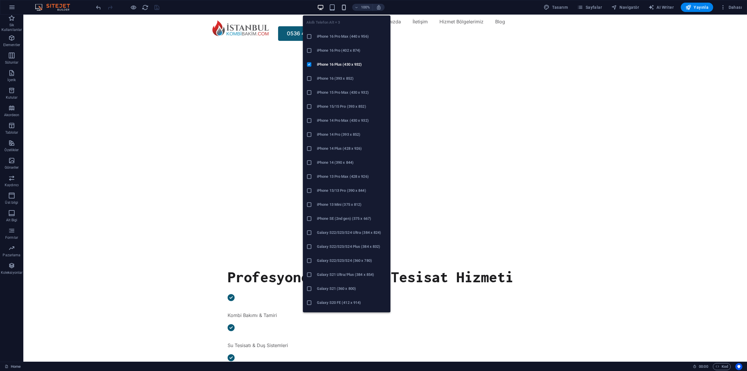
click at [347, 6] on icon "button" at bounding box center [344, 7] width 7 height 7
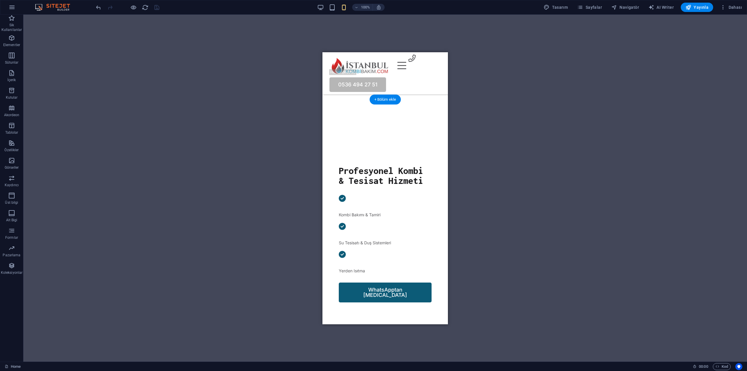
scroll to position [204, 0]
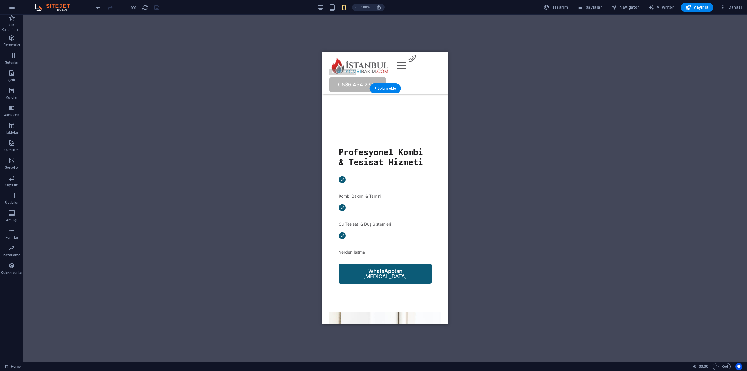
select select "px"
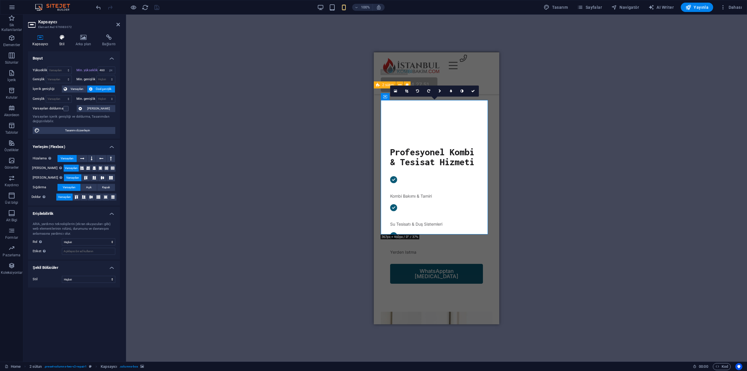
click at [64, 41] on h4 "Stil" at bounding box center [63, 40] width 16 height 12
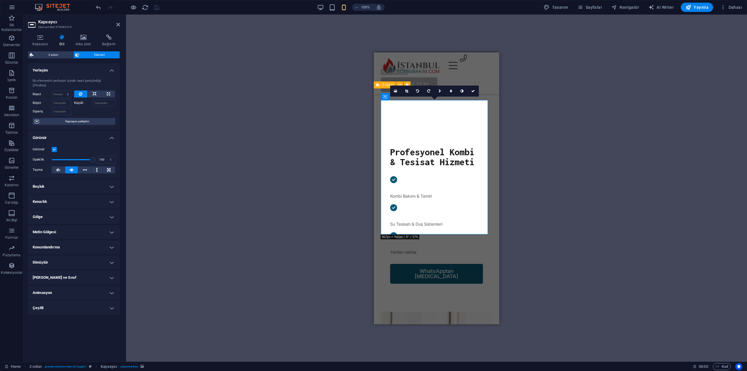
click at [55, 147] on label at bounding box center [54, 149] width 5 height 5
click at [0, 0] on input "Görünür" at bounding box center [0, 0] width 0 height 0
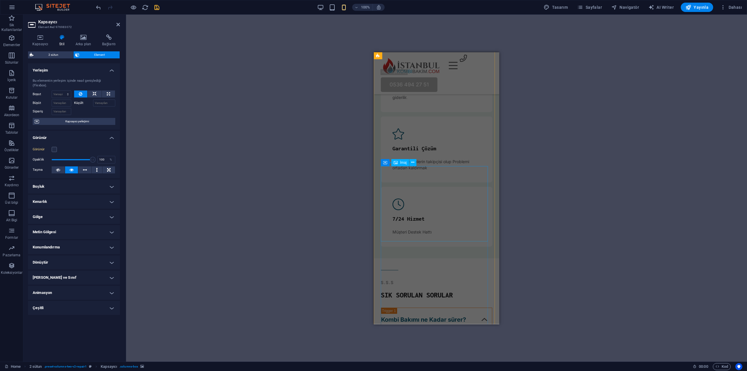
scroll to position [1605, 0]
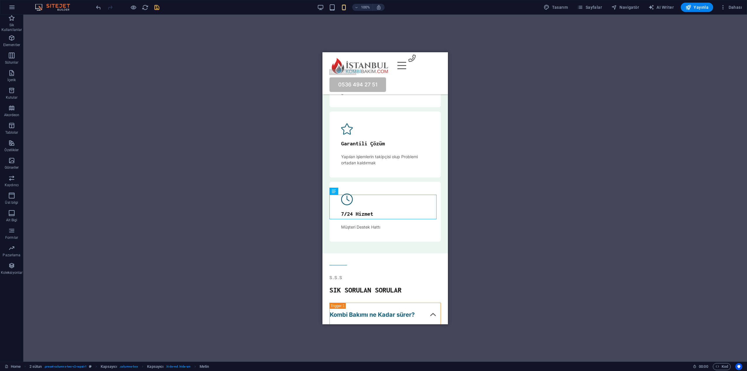
click at [156, 10] on icon "save" at bounding box center [157, 7] width 7 height 7
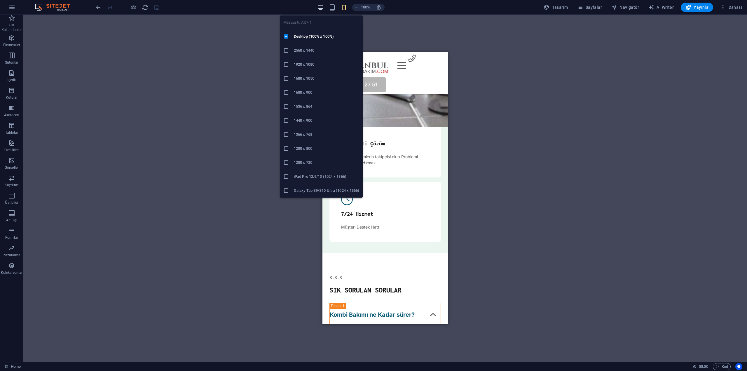
click at [322, 10] on icon "button" at bounding box center [320, 7] width 7 height 7
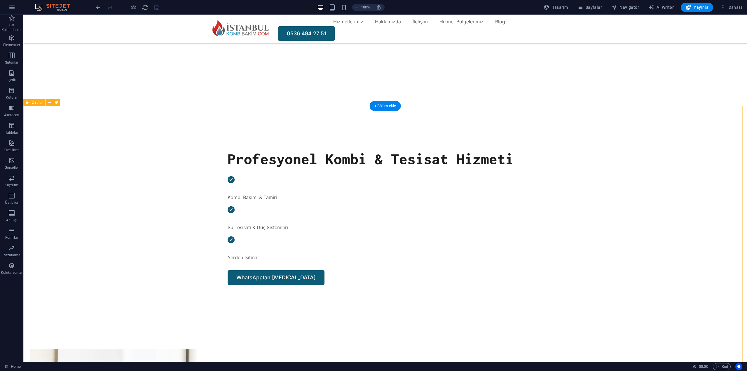
scroll to position [0, 0]
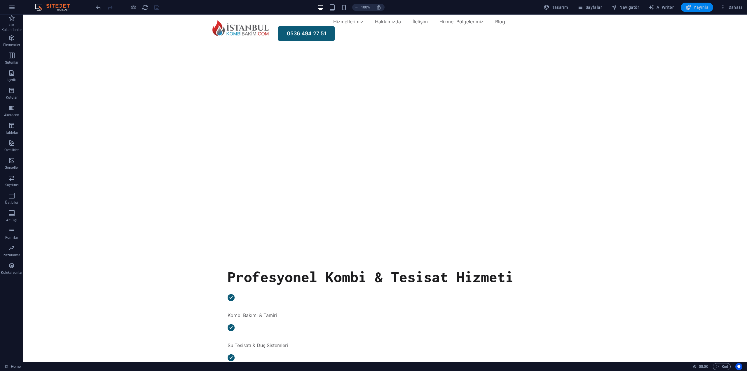
click at [701, 8] on span "Yayınla" at bounding box center [697, 7] width 23 height 6
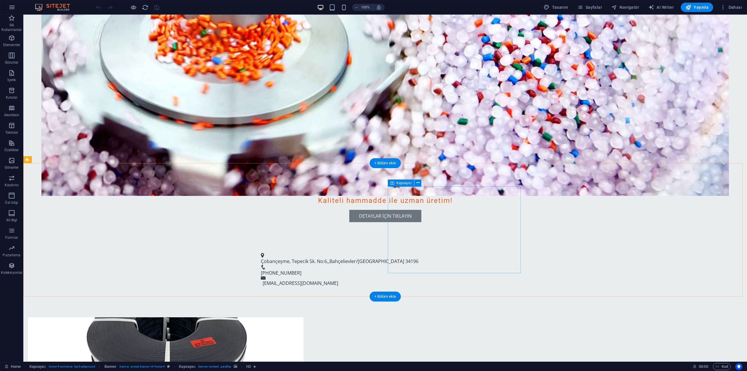
scroll to position [204, 0]
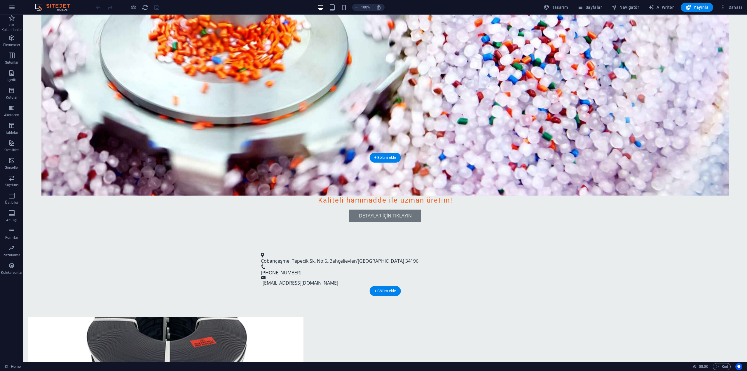
click at [304, 317] on figure at bounding box center [165, 360] width 275 height 87
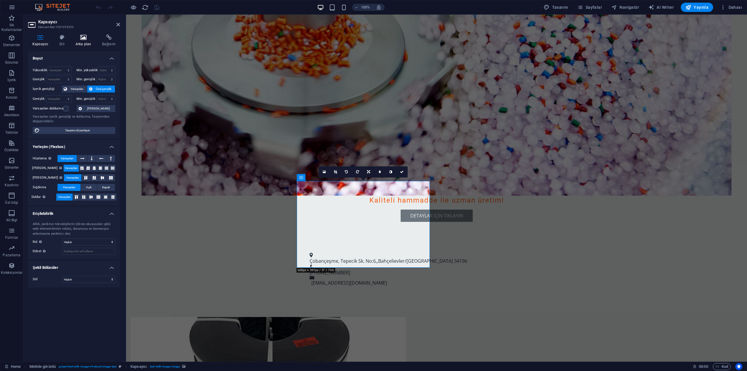
click at [78, 40] on icon at bounding box center [83, 37] width 24 height 6
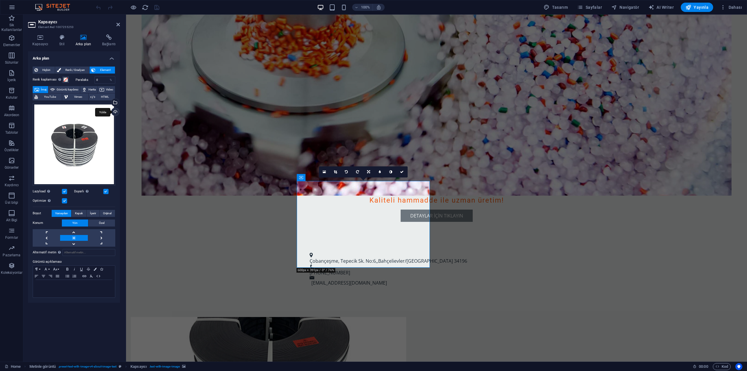
click at [113, 114] on div "Yükle" at bounding box center [114, 112] width 9 height 9
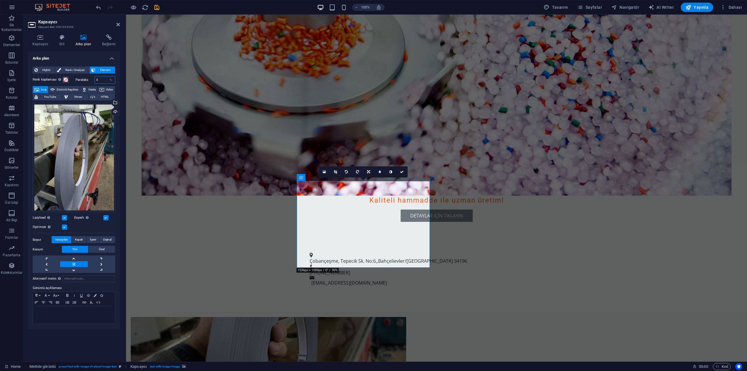
click at [107, 81] on input "0" at bounding box center [105, 79] width 20 height 7
drag, startPoint x: 105, startPoint y: 81, endPoint x: 93, endPoint y: 81, distance: 12.6
click at [93, 81] on div "Paralaks 20 %" at bounding box center [96, 80] width 40 height 8
type input "0"
click at [78, 89] on span "Görüntü kaydırıcı" at bounding box center [68, 89] width 22 height 7
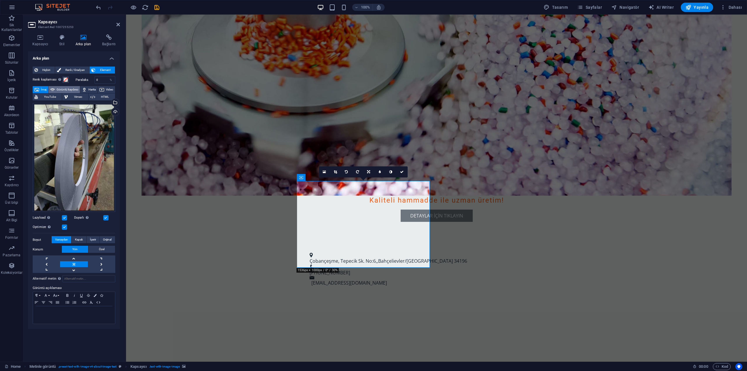
select select "ms"
select select "s"
select select "progressive"
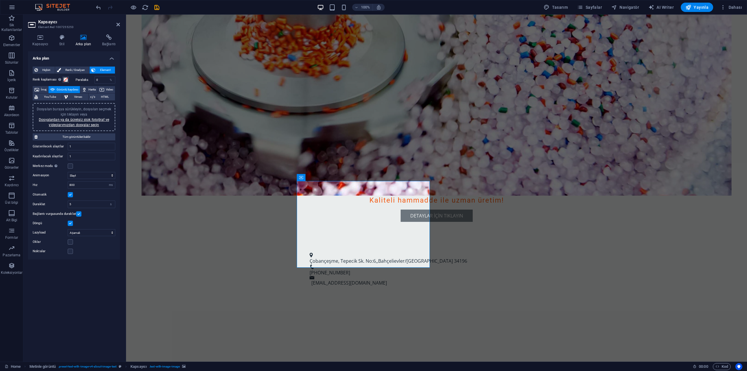
click at [97, 111] on span "Dosyaları buraya sürükleyin, dosyaları seçmek için tıklayın veya Dosyalardan ya…" at bounding box center [74, 117] width 74 height 20
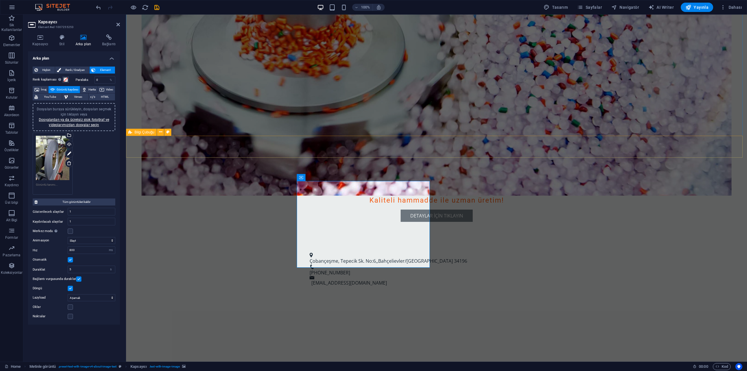
click at [188, 245] on div "Çobançeşme, Tepecik Sk. No:6, , [GEOGRAPHIC_DATA]/[GEOGRAPHIC_DATA] 34196 [PHON…" at bounding box center [436, 269] width 621 height 48
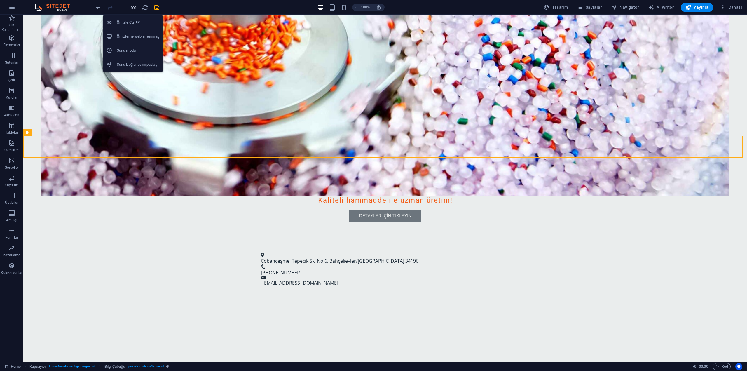
click at [136, 9] on icon "button" at bounding box center [133, 7] width 7 height 7
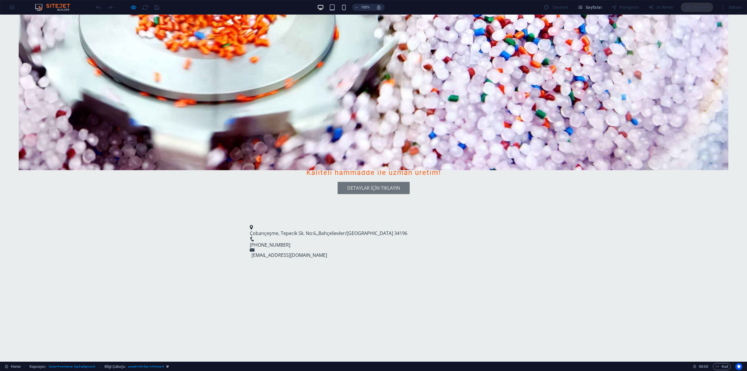
scroll to position [233, 0]
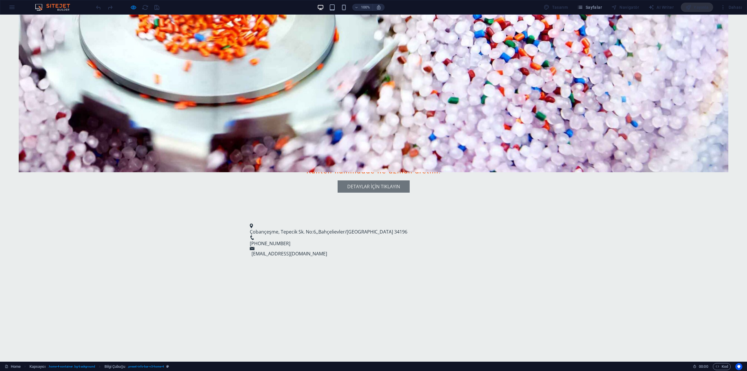
click at [138, 288] on img "1/1" at bounding box center [71, 288] width 133 height 0
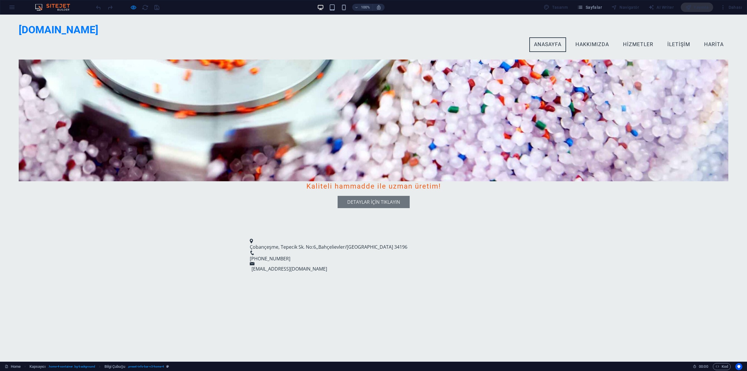
scroll to position [203, 0]
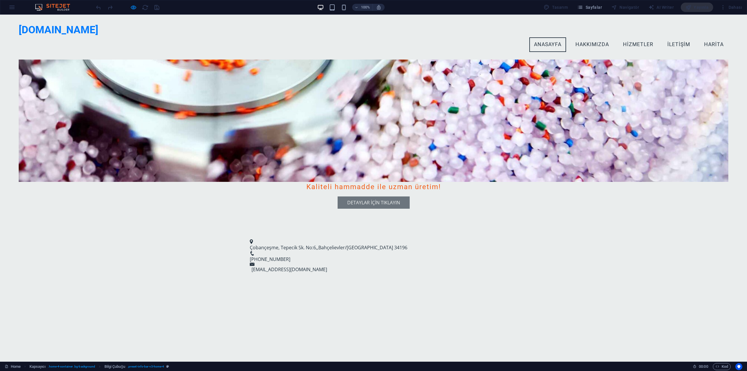
click at [138, 304] on img "1/1" at bounding box center [71, 304] width 133 height 0
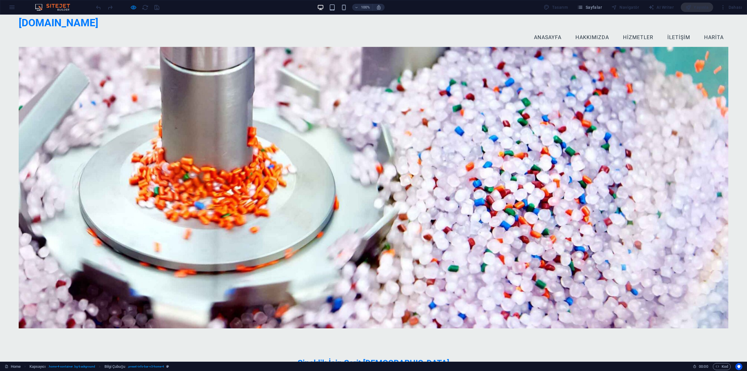
scroll to position [0, 0]
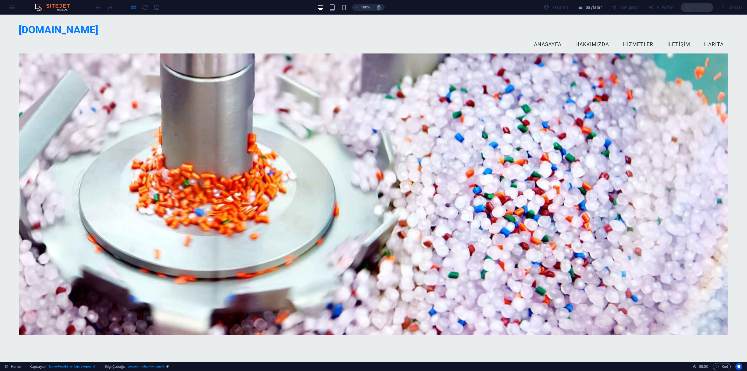
click at [269, 53] on div at bounding box center [374, 193] width 710 height 281
click at [270, 66] on div at bounding box center [374, 193] width 710 height 281
click at [128, 5] on div at bounding box center [127, 7] width 65 height 9
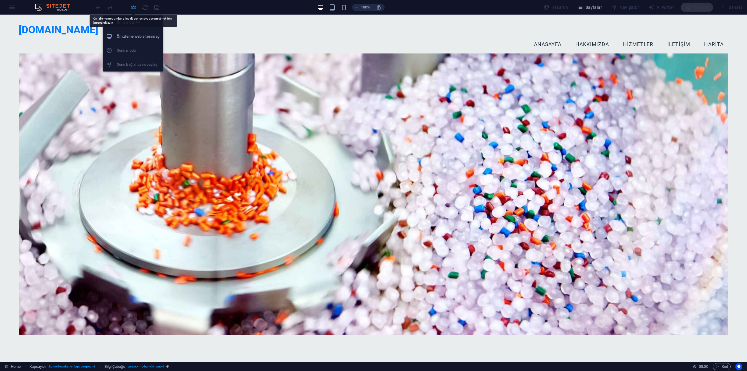
click at [132, 8] on icon "button" at bounding box center [133, 7] width 7 height 7
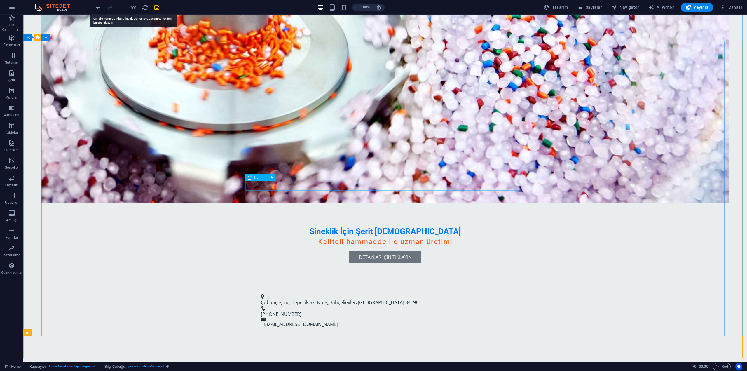
scroll to position [175, 0]
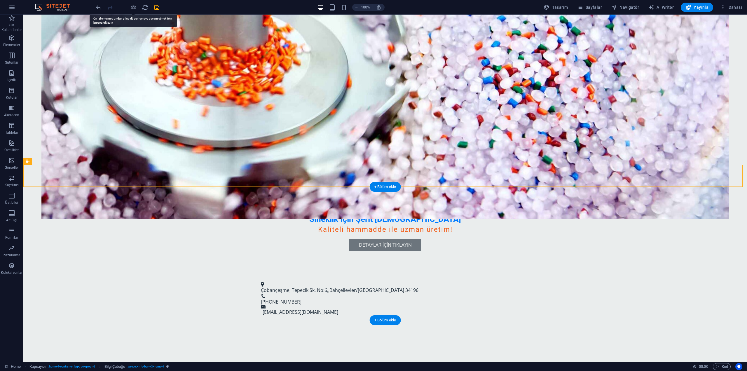
click at [161, 346] on img "1/1" at bounding box center [94, 346] width 133 height 0
select select "ms"
select select "s"
select select "progressive"
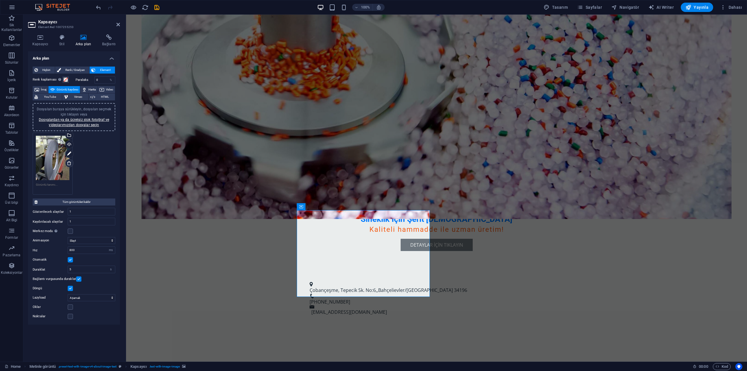
click at [67, 161] on icon at bounding box center [69, 163] width 5 height 5
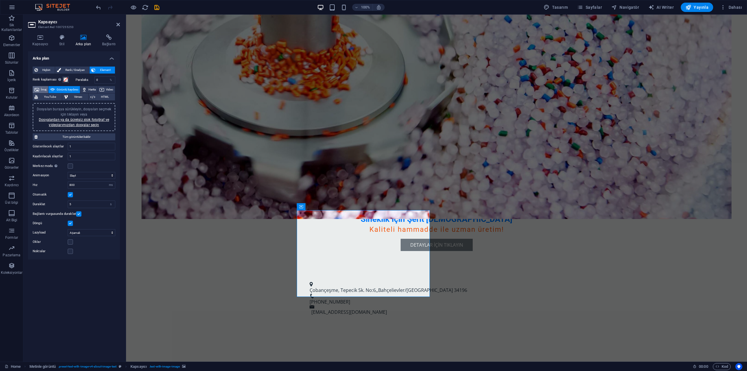
click at [41, 88] on button "İmaj" at bounding box center [40, 89] width 15 height 7
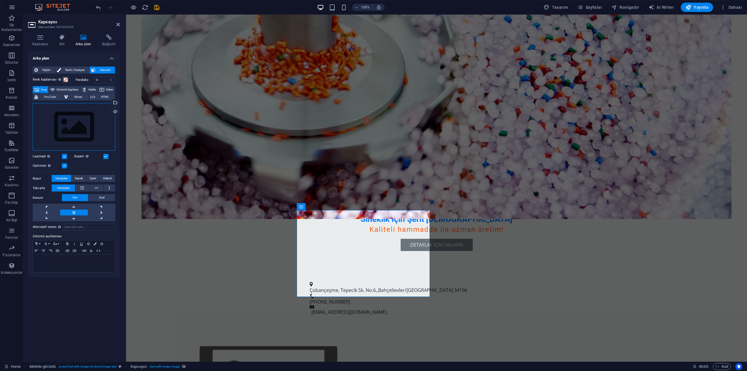
click at [77, 129] on div "Dosyaları buraya sürükleyin, dosyaları seçmek için tıklayın veya Dosyalardan ya…" at bounding box center [74, 127] width 83 height 48
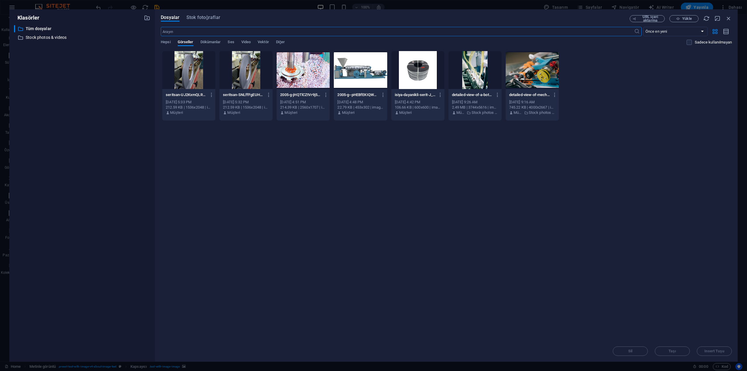
click at [191, 80] on div at bounding box center [188, 70] width 53 height 38
click at [706, 351] on span "Insert Tuşu" at bounding box center [715, 351] width 20 height 4
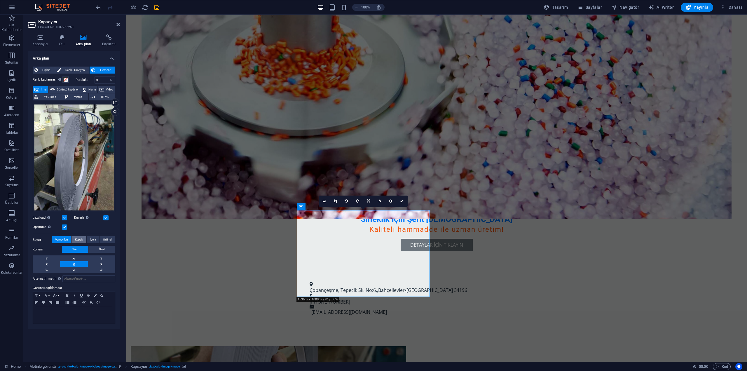
click at [78, 241] on span "Kapak" at bounding box center [79, 239] width 8 height 7
click at [91, 241] on span "İçerir" at bounding box center [93, 239] width 6 height 7
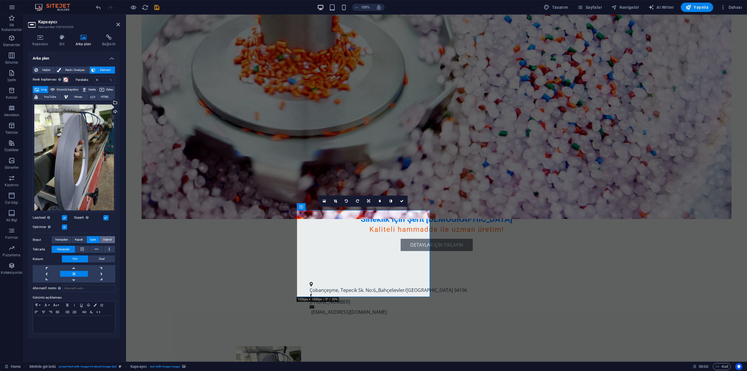
click at [105, 241] on span "Orijinal" at bounding box center [107, 239] width 8 height 7
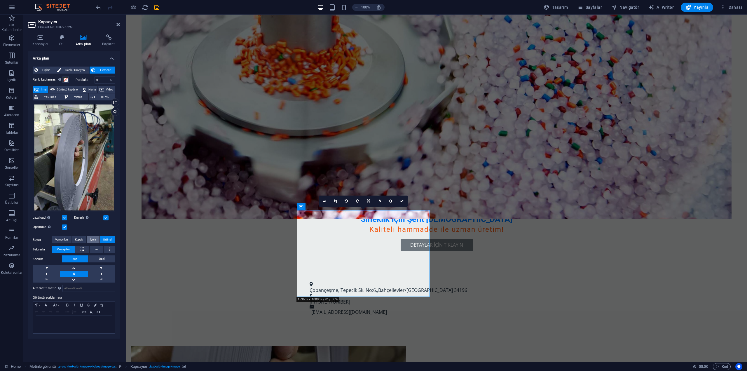
click at [92, 241] on span "İçerir" at bounding box center [93, 239] width 6 height 7
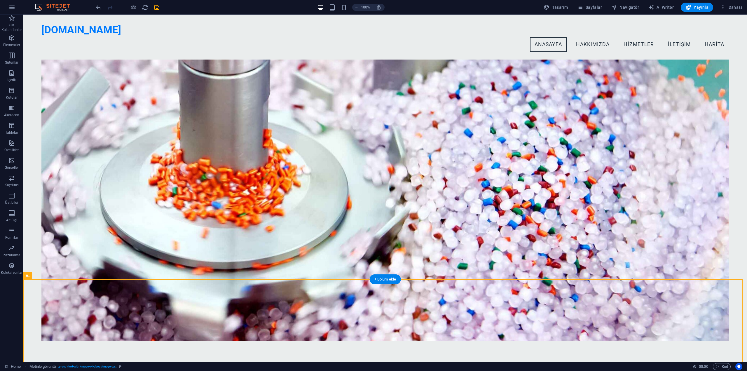
scroll to position [0, 0]
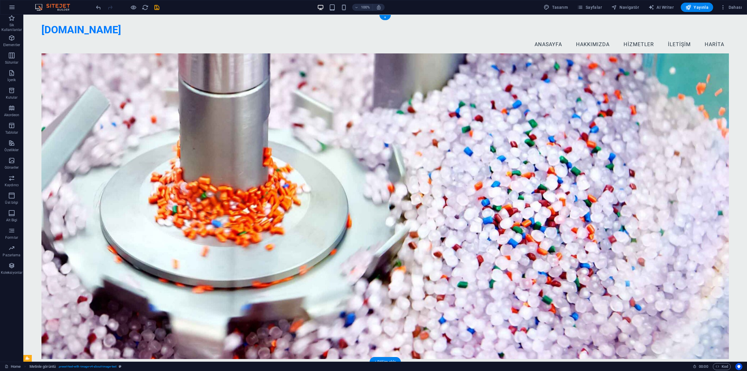
click at [505, 160] on figure at bounding box center [385, 206] width 688 height 306
click at [515, 147] on figure at bounding box center [385, 206] width 688 height 306
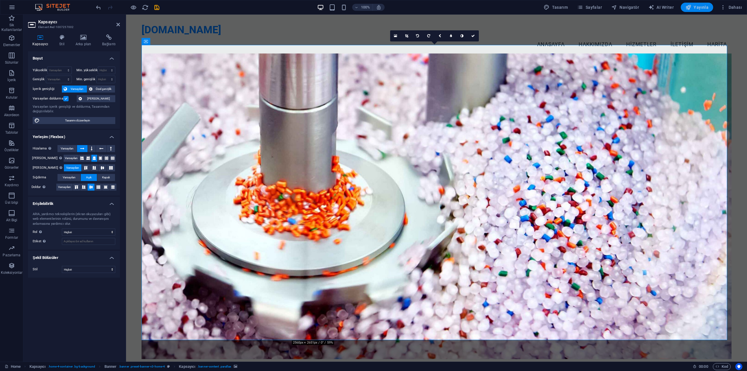
click at [703, 6] on span "Yayınla" at bounding box center [697, 7] width 23 height 6
checkbox input "false"
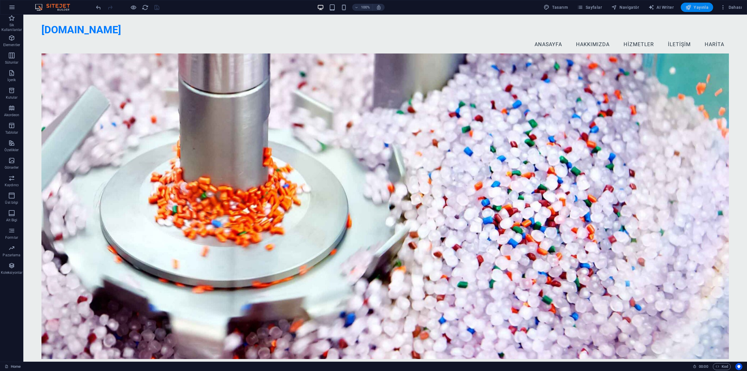
click at [701, 7] on span "Yayınla" at bounding box center [697, 7] width 23 height 6
